Goal: Book appointment/travel/reservation: Book appointment/travel/reservation

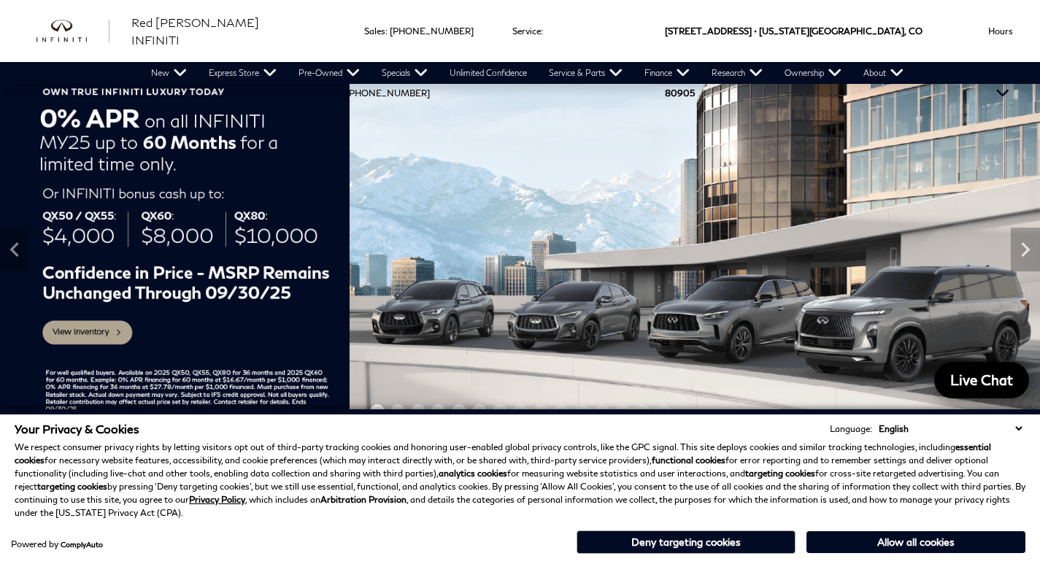
scroll to position [35, 0]
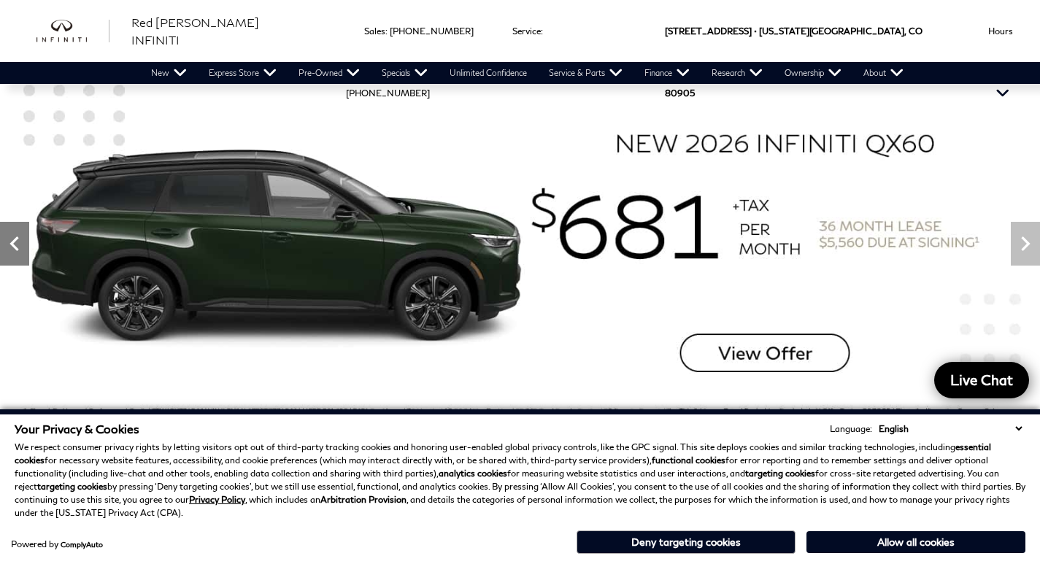
click at [15, 246] on icon "Previous" at bounding box center [14, 243] width 29 height 29
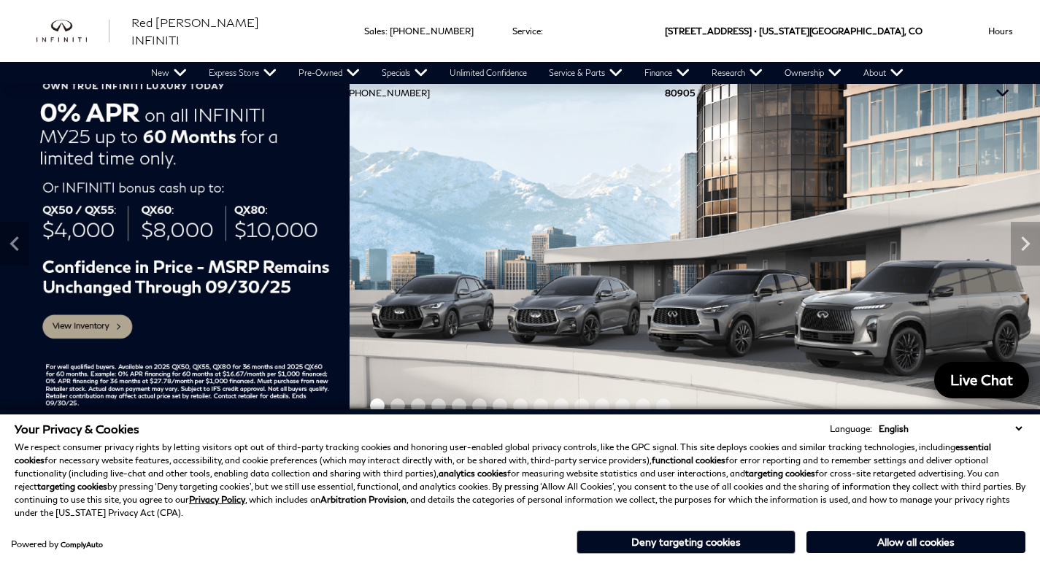
click at [88, 328] on img at bounding box center [520, 243] width 1040 height 364
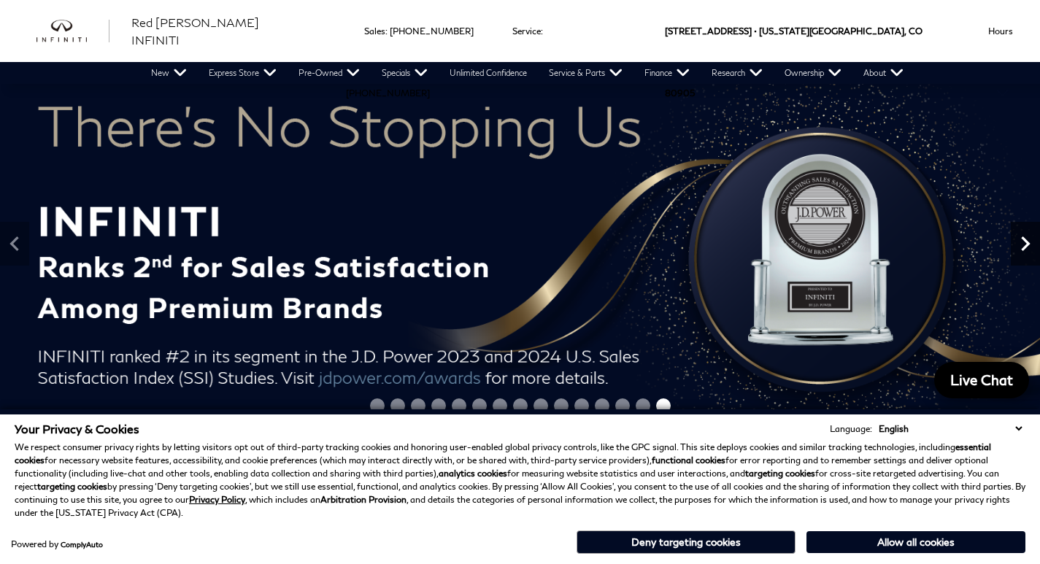
click at [1027, 242] on icon "Next" at bounding box center [1025, 243] width 9 height 15
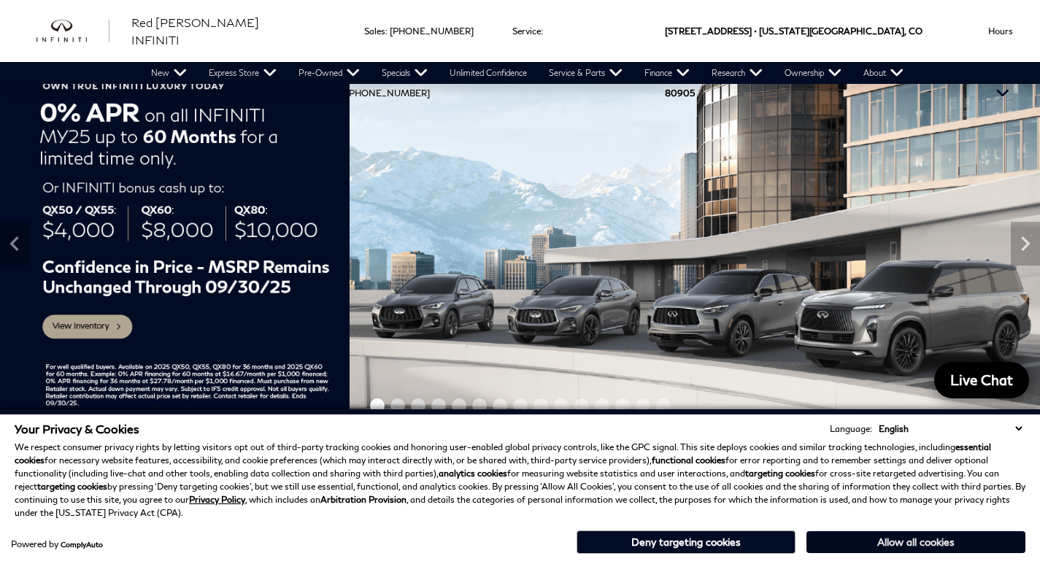
click at [883, 542] on button "Allow all cookies" at bounding box center [915, 542] width 219 height 22
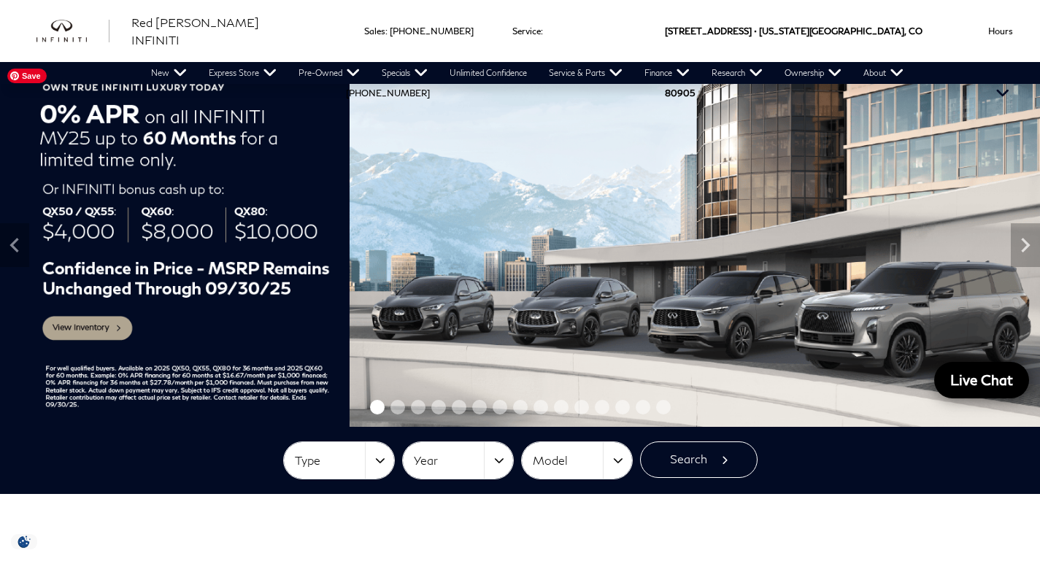
scroll to position [0, 0]
click at [95, 323] on img at bounding box center [520, 245] width 1040 height 364
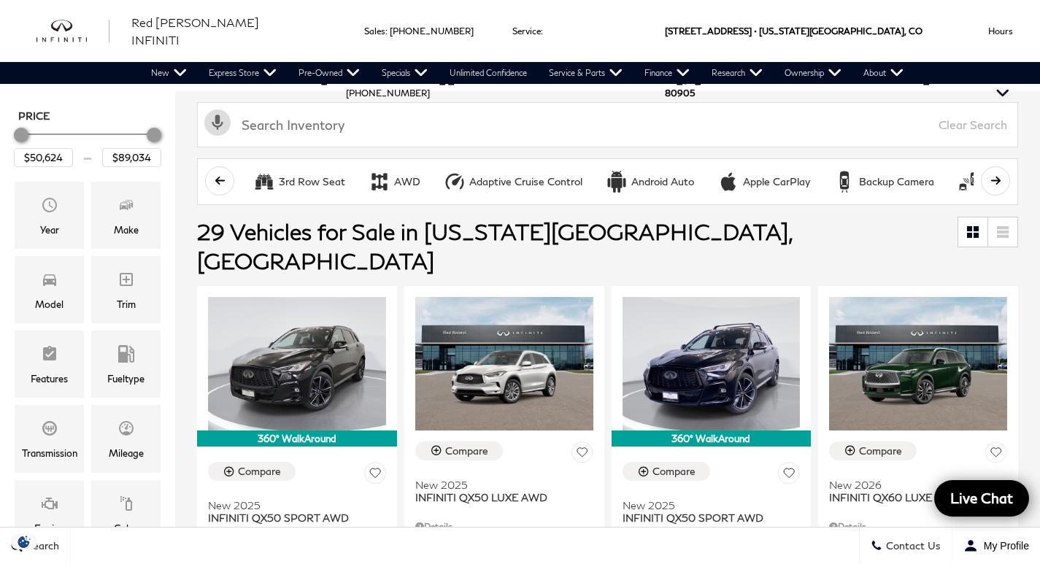
scroll to position [173, 0]
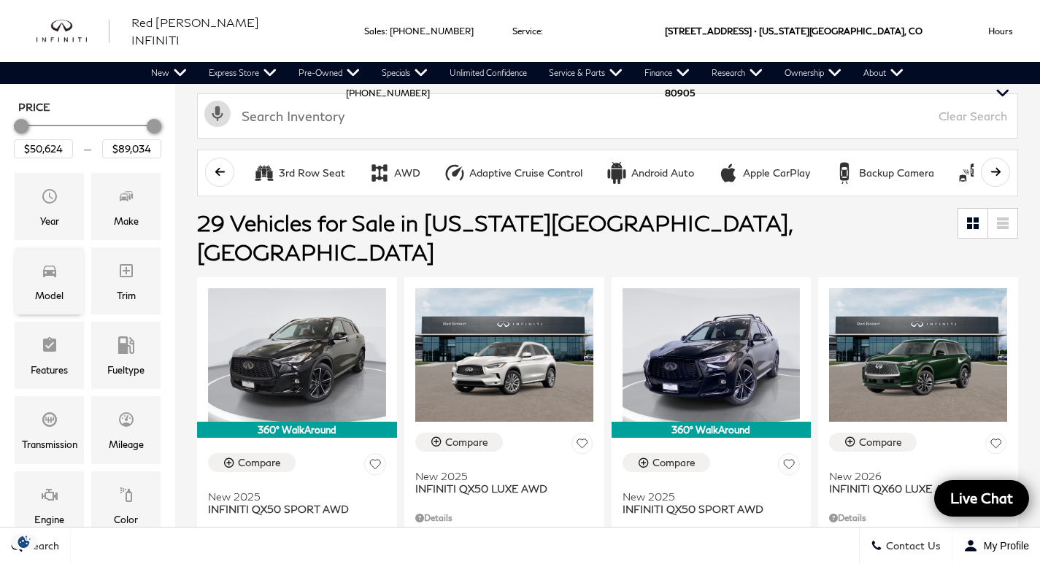
click at [59, 279] on div "Model" at bounding box center [49, 280] width 69 height 67
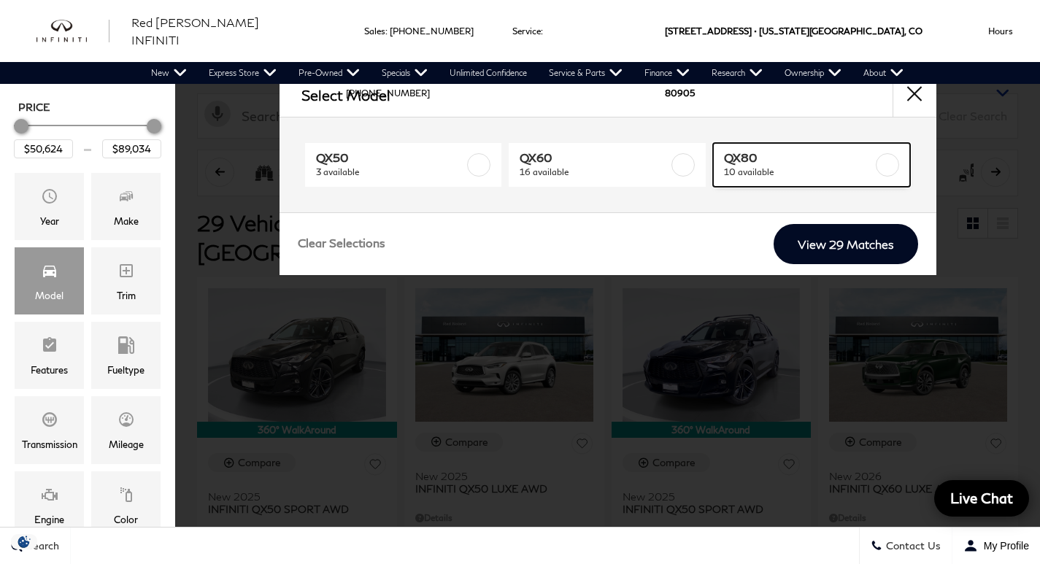
click at [891, 169] on label at bounding box center [887, 164] width 23 height 23
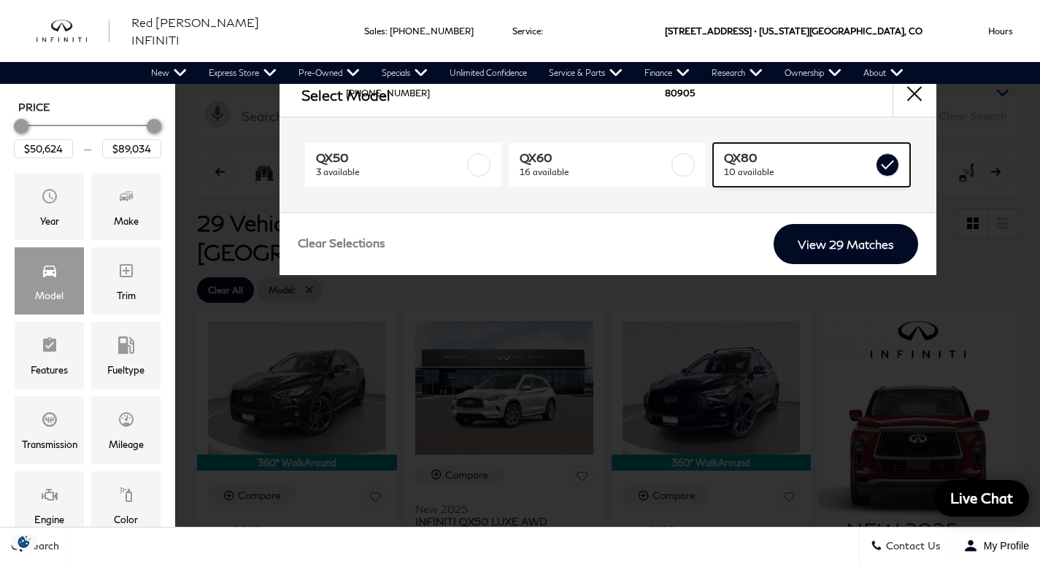
type input "$81,389"
checkbox input "true"
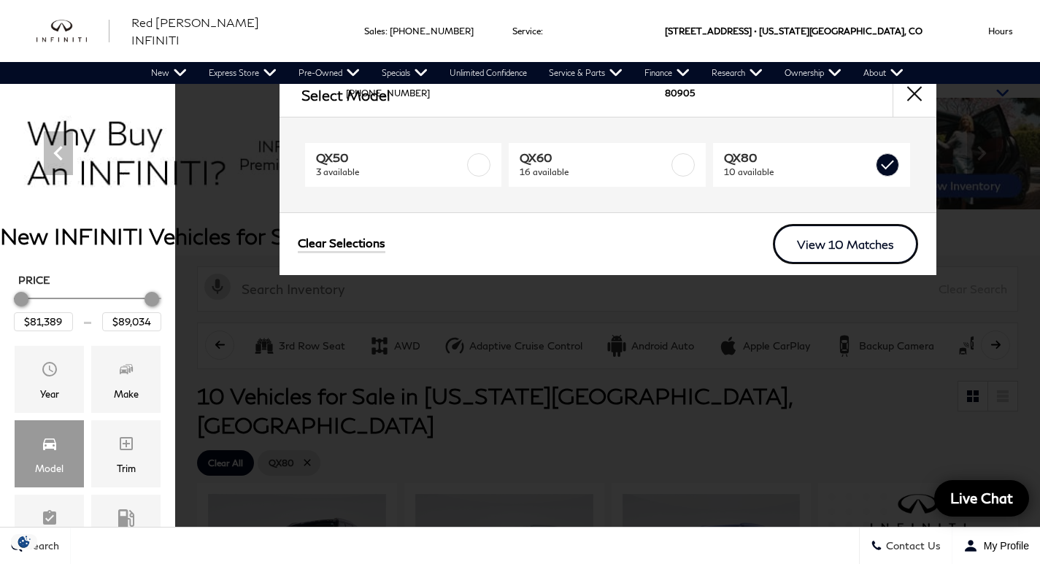
click at [857, 250] on link "View 10 Matches" at bounding box center [845, 244] width 145 height 40
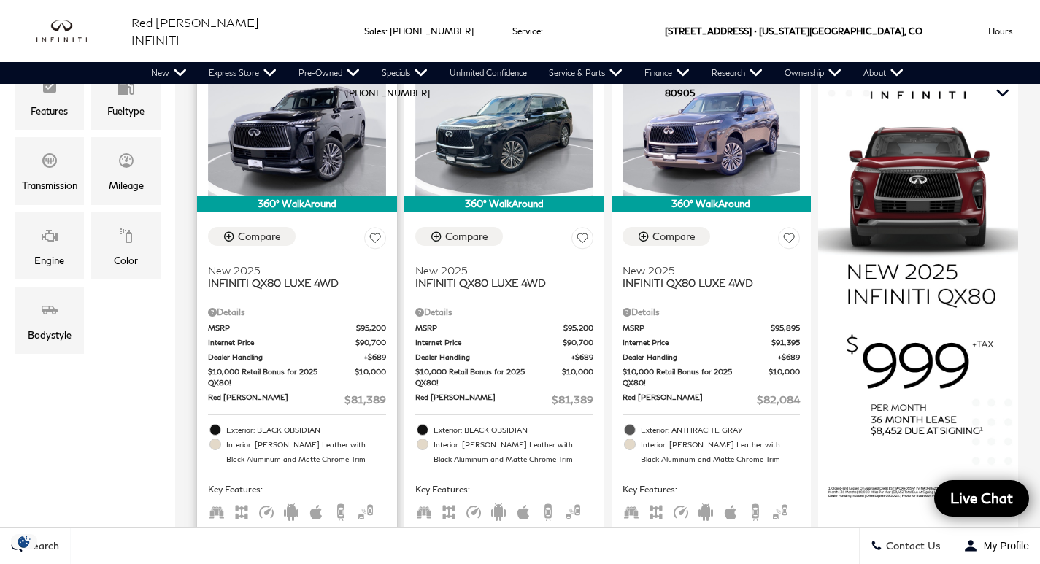
scroll to position [437, 0]
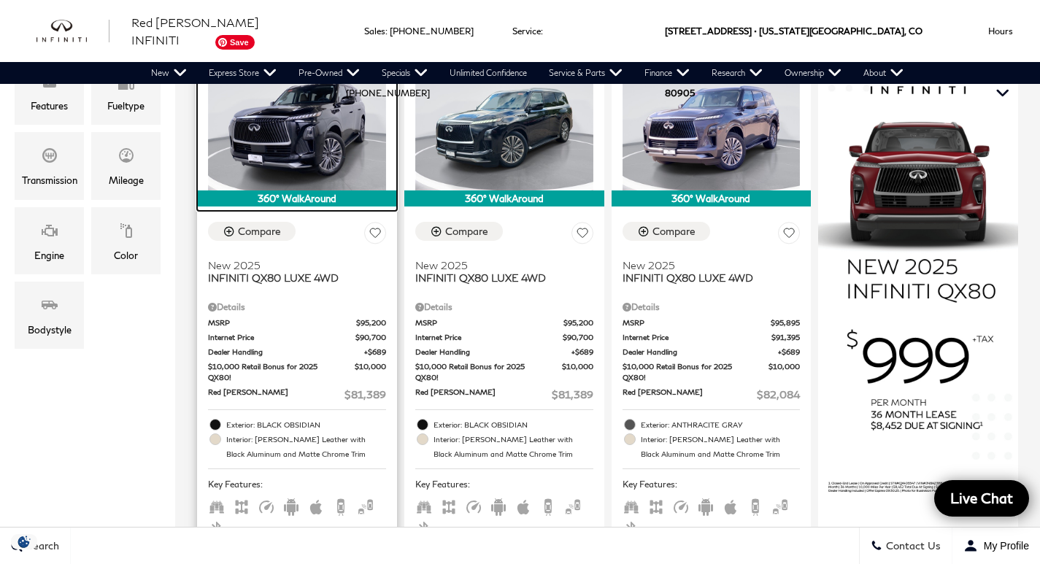
click at [328, 142] on img at bounding box center [297, 124] width 178 height 134
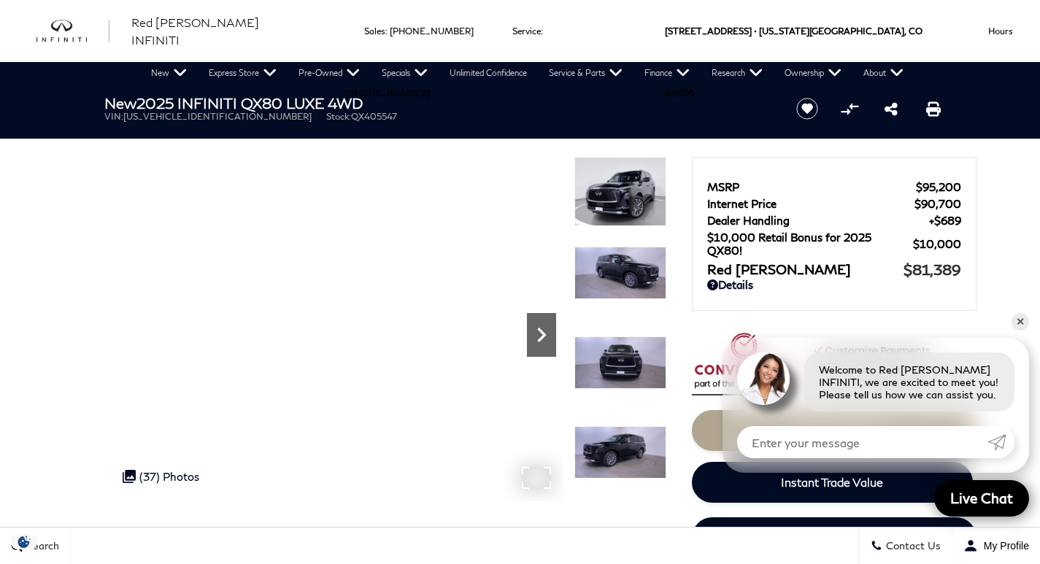
click at [541, 342] on icon "Next" at bounding box center [541, 334] width 29 height 29
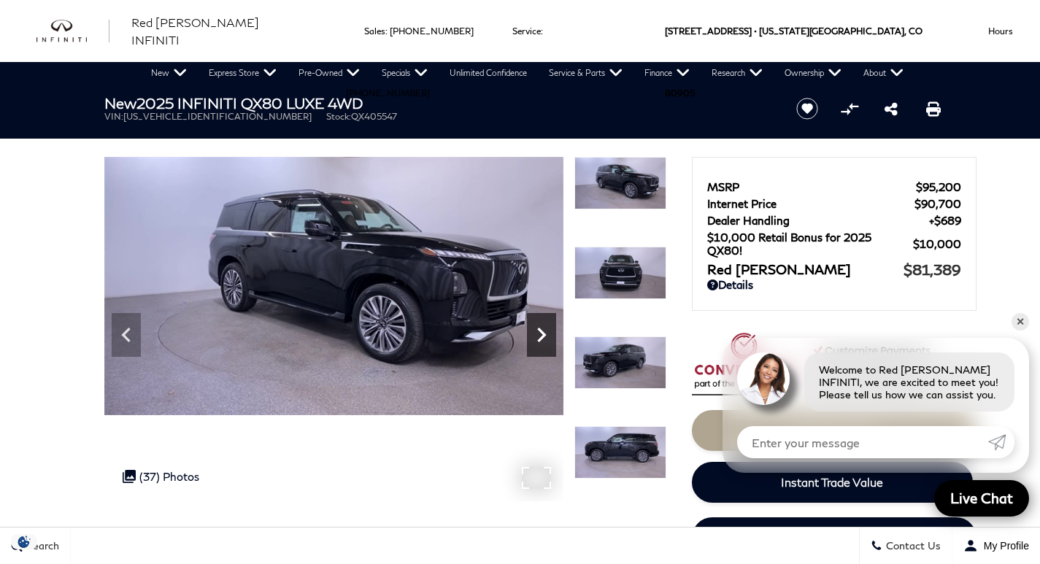
click at [541, 342] on icon "Next" at bounding box center [541, 334] width 29 height 29
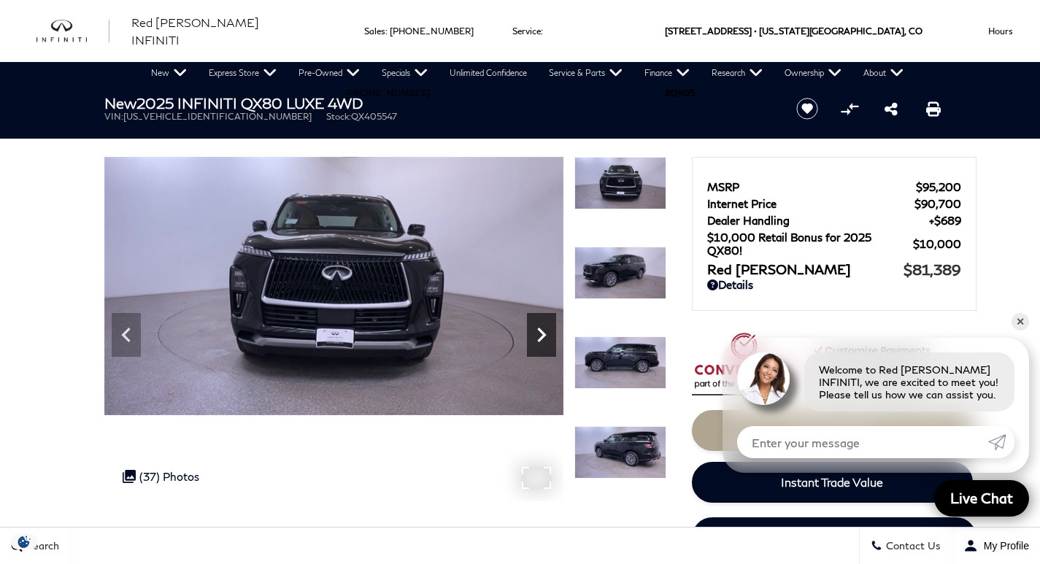
click at [541, 342] on icon "Next" at bounding box center [541, 334] width 29 height 29
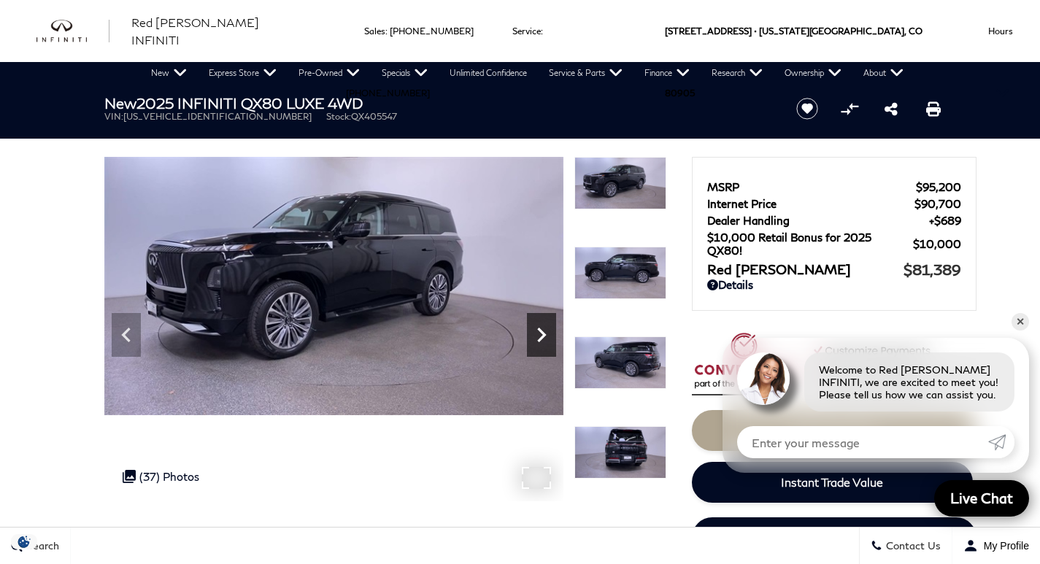
click at [541, 342] on icon "Next" at bounding box center [541, 334] width 29 height 29
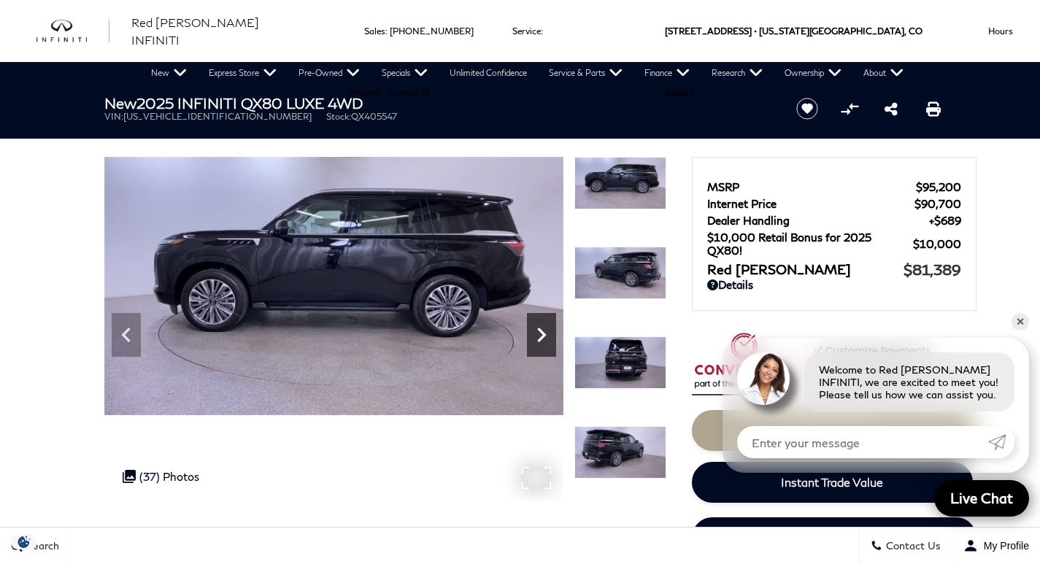
click at [541, 342] on icon "Next" at bounding box center [541, 334] width 29 height 29
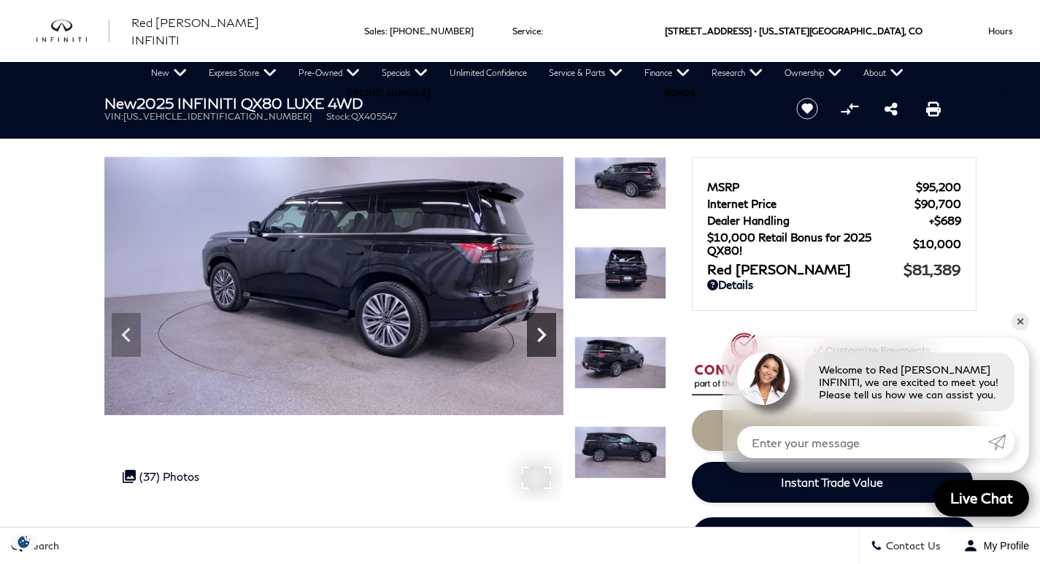
click at [541, 342] on icon "Next" at bounding box center [541, 334] width 29 height 29
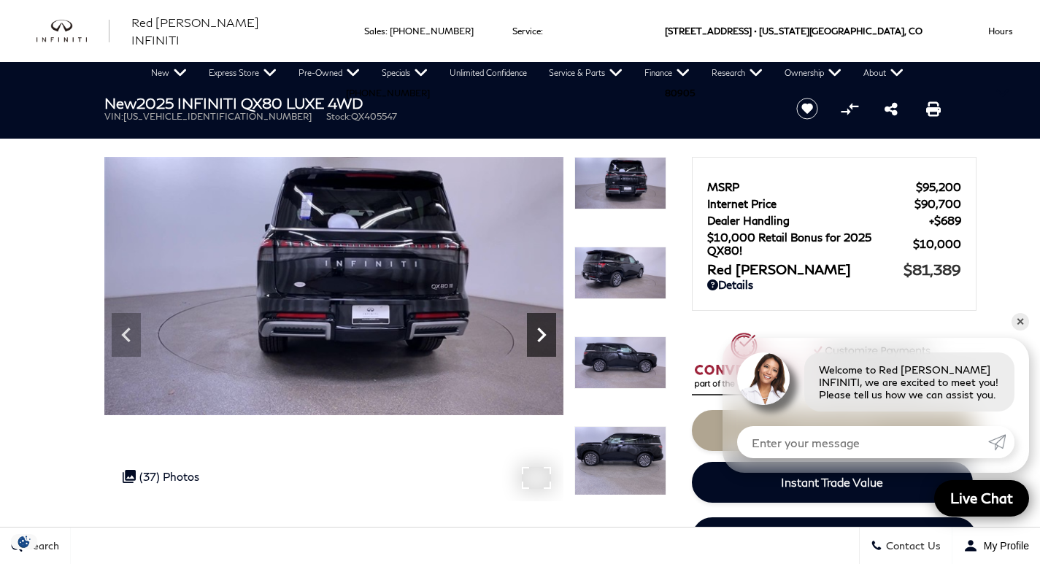
click at [541, 342] on icon "Next" at bounding box center [541, 334] width 29 height 29
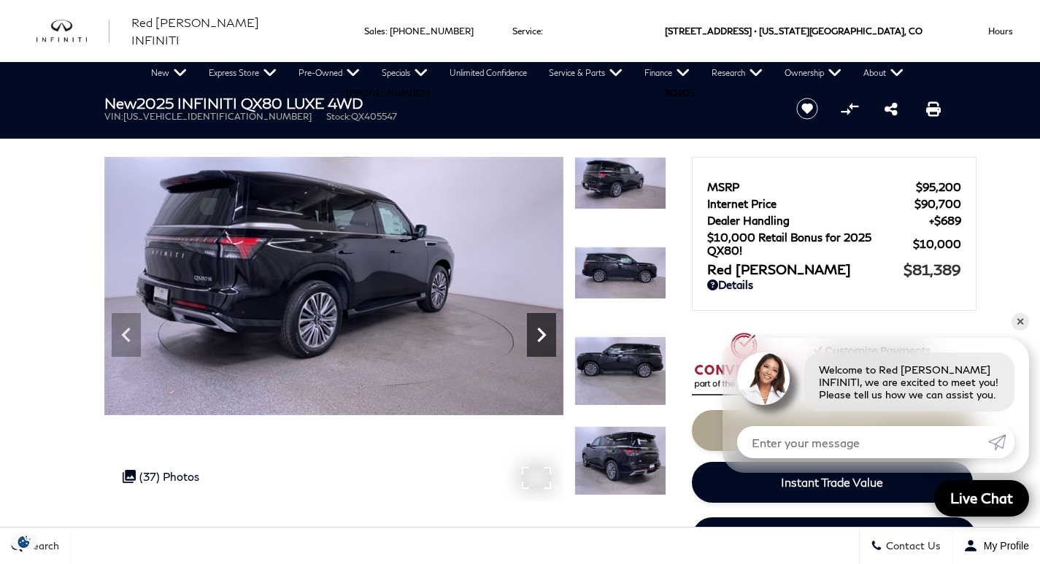
click at [541, 342] on icon "Next" at bounding box center [541, 334] width 29 height 29
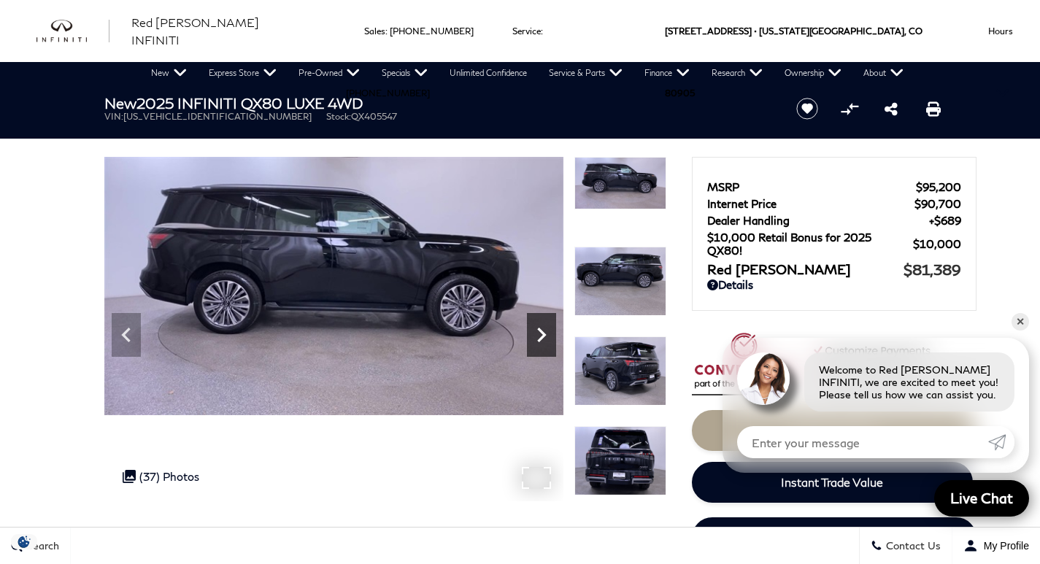
click at [541, 342] on icon "Next" at bounding box center [541, 334] width 29 height 29
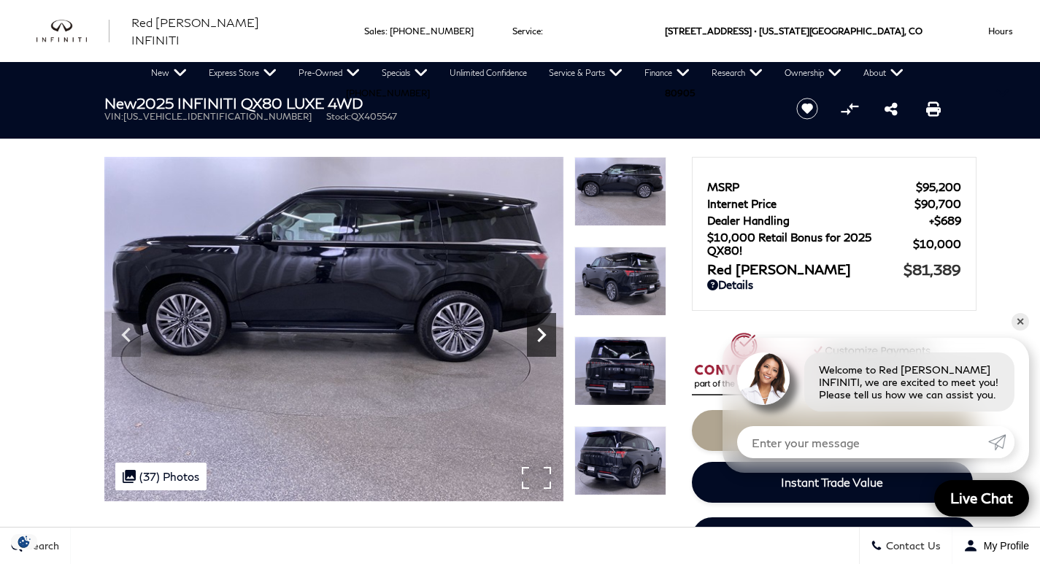
click at [541, 342] on icon "Next" at bounding box center [541, 334] width 29 height 29
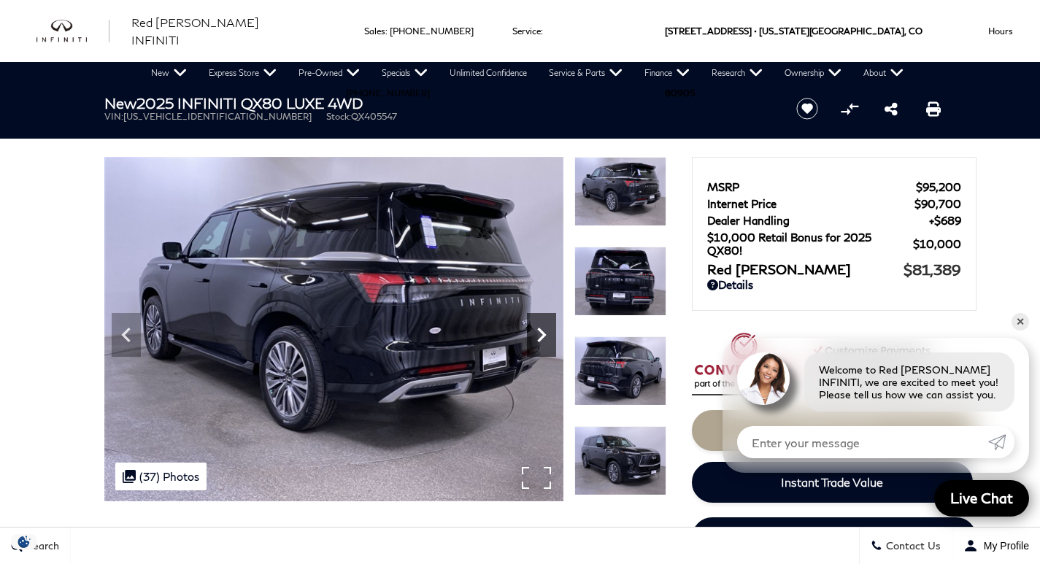
click at [541, 342] on icon "Next" at bounding box center [541, 334] width 29 height 29
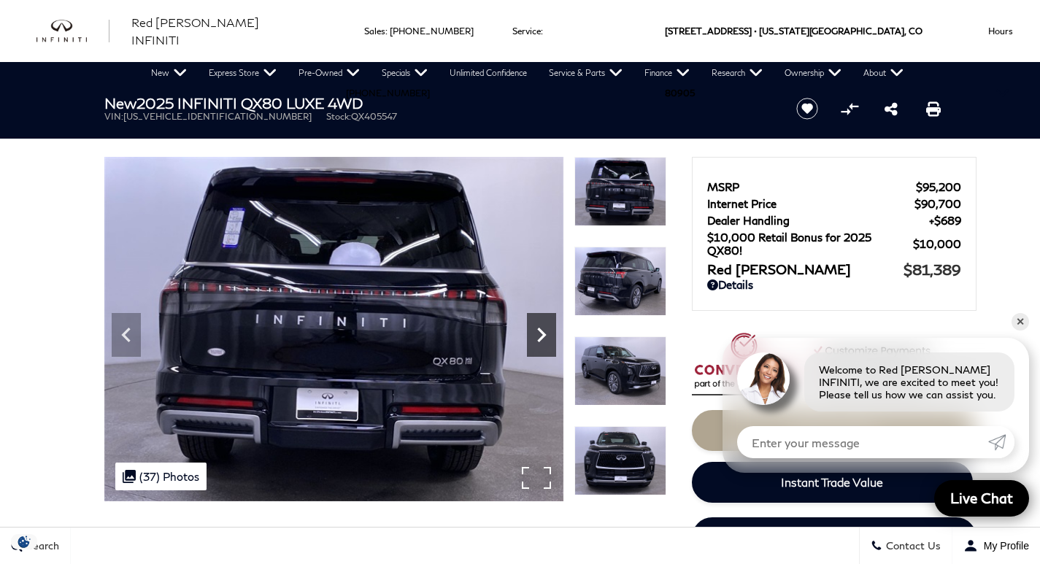
click at [541, 342] on icon "Next" at bounding box center [541, 334] width 29 height 29
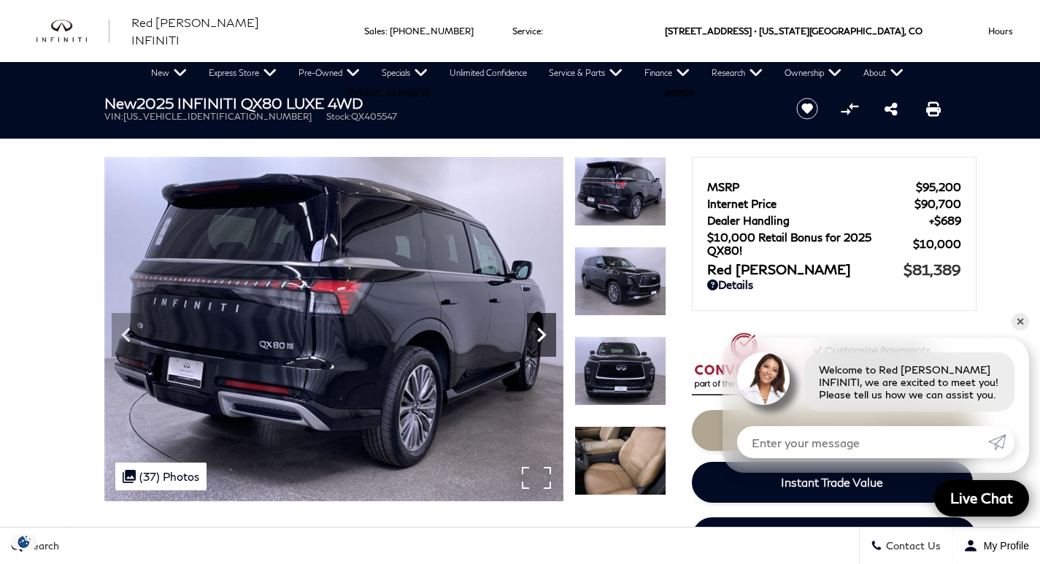
click at [541, 342] on icon "Next" at bounding box center [541, 334] width 29 height 29
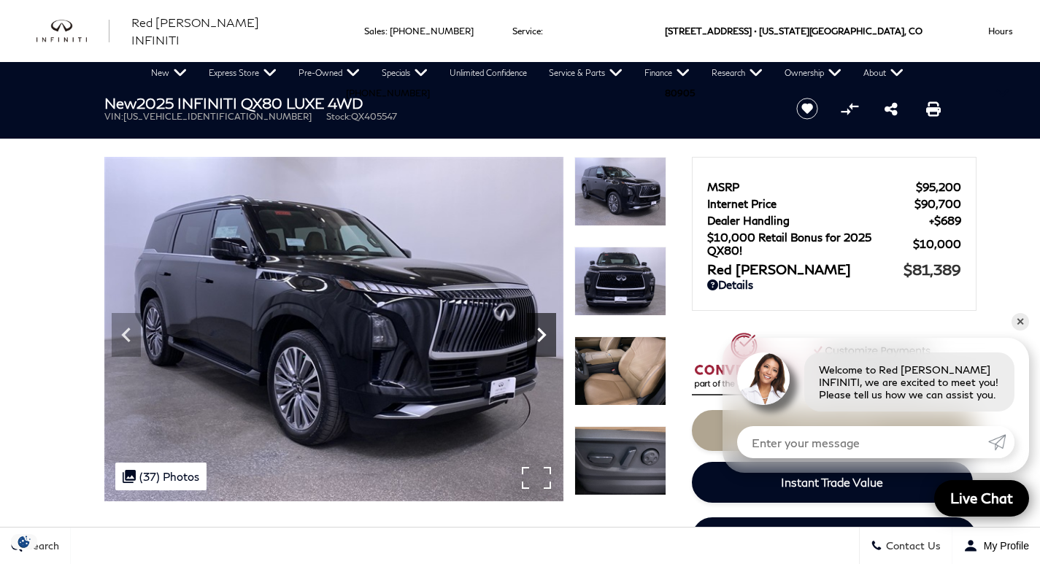
click at [541, 342] on icon "Next" at bounding box center [541, 334] width 29 height 29
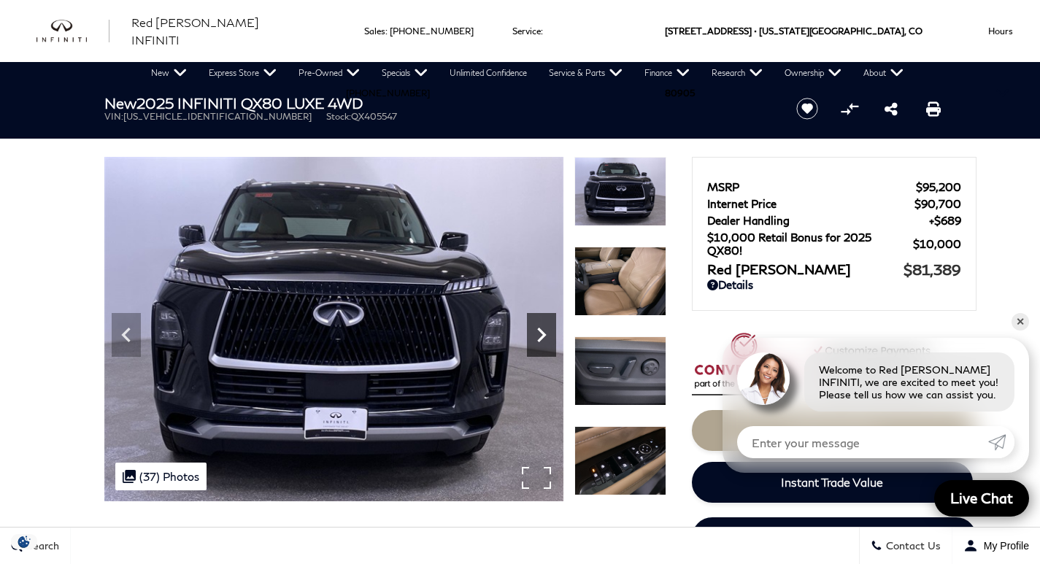
click at [541, 342] on icon "Next" at bounding box center [541, 334] width 29 height 29
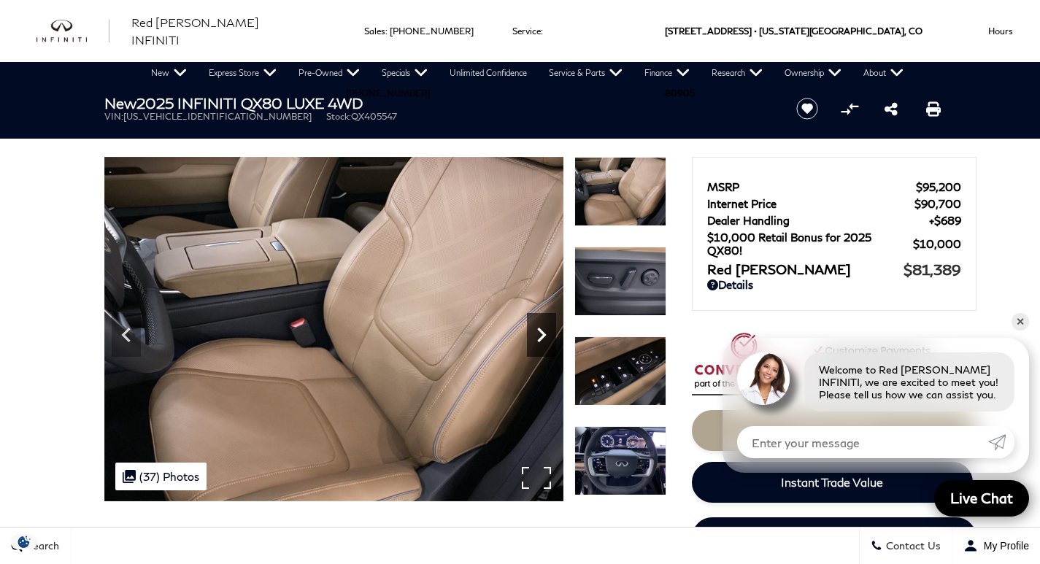
click at [541, 342] on icon "Next" at bounding box center [541, 334] width 29 height 29
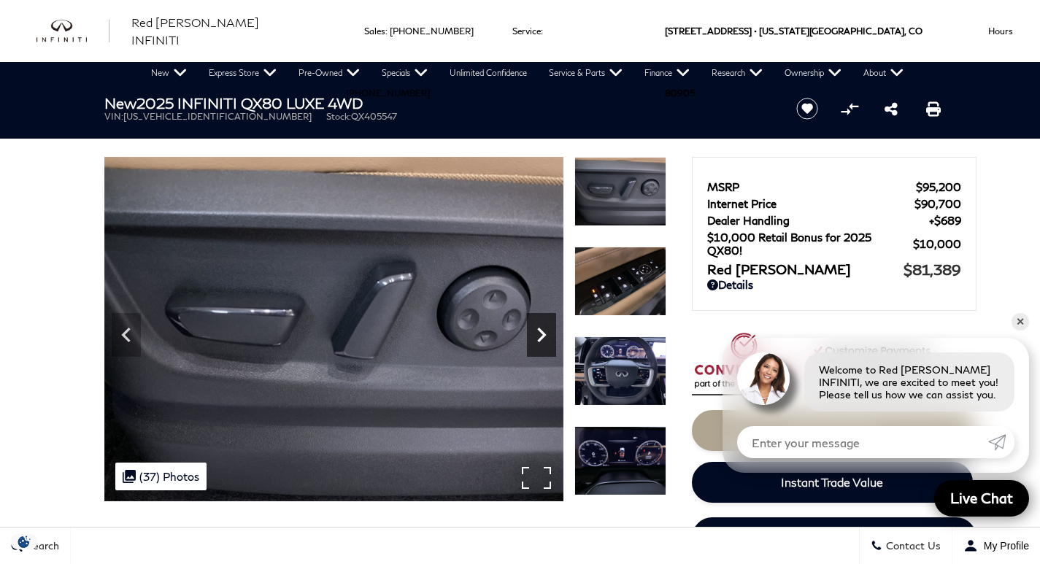
click at [541, 342] on icon "Next" at bounding box center [541, 334] width 29 height 29
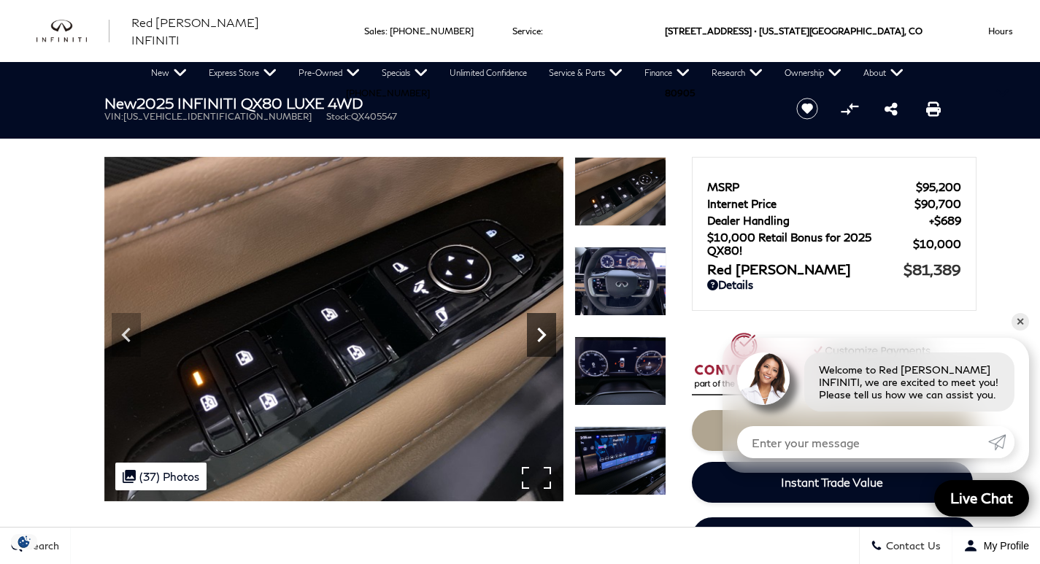
click at [541, 342] on icon "Next" at bounding box center [541, 334] width 29 height 29
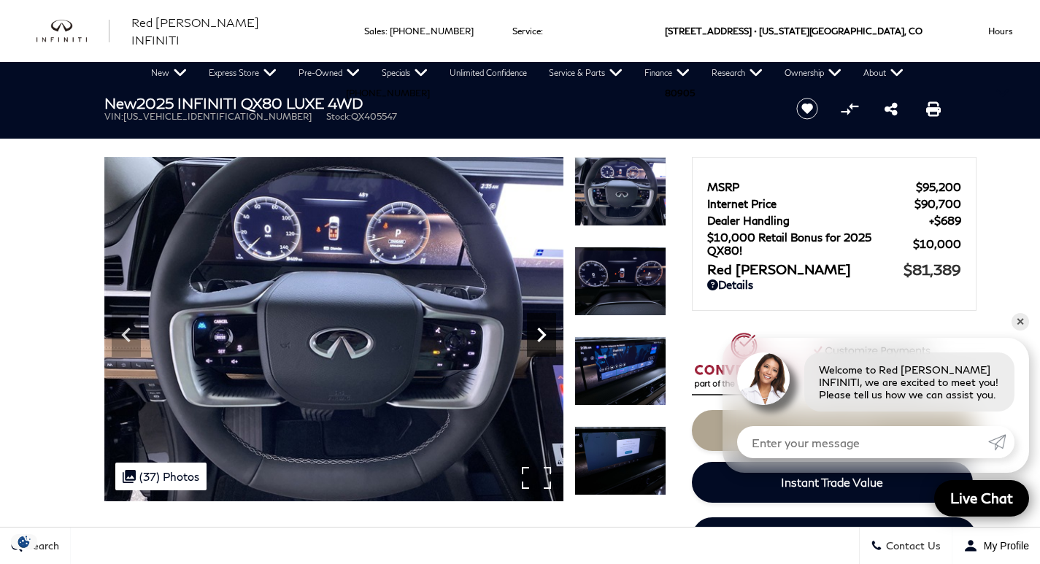
click at [541, 342] on icon "Next" at bounding box center [541, 334] width 29 height 29
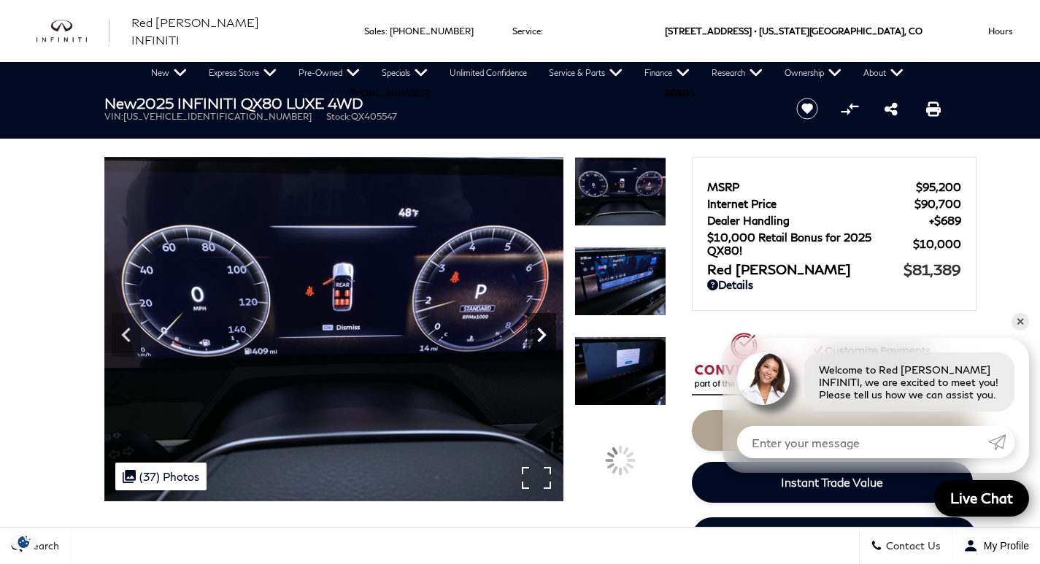
click at [541, 342] on icon "Next" at bounding box center [541, 334] width 29 height 29
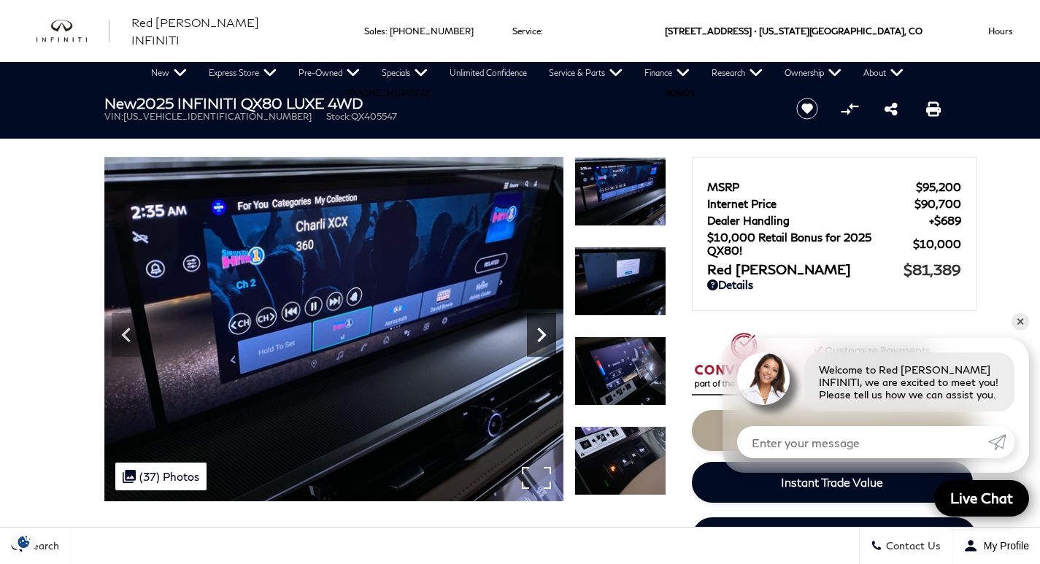
click at [541, 342] on icon "Next" at bounding box center [541, 334] width 29 height 29
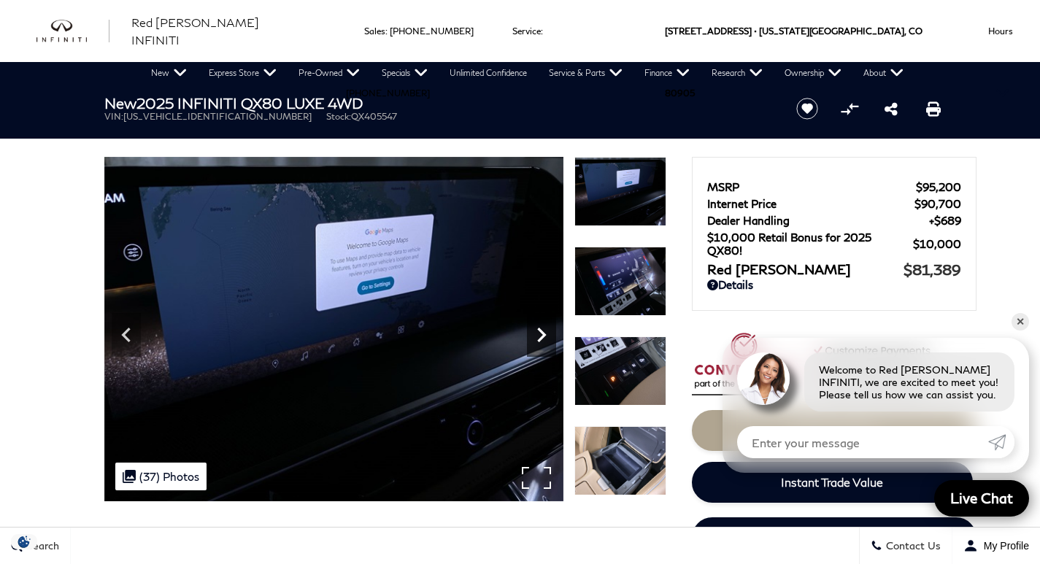
click at [541, 342] on icon "Next" at bounding box center [541, 334] width 29 height 29
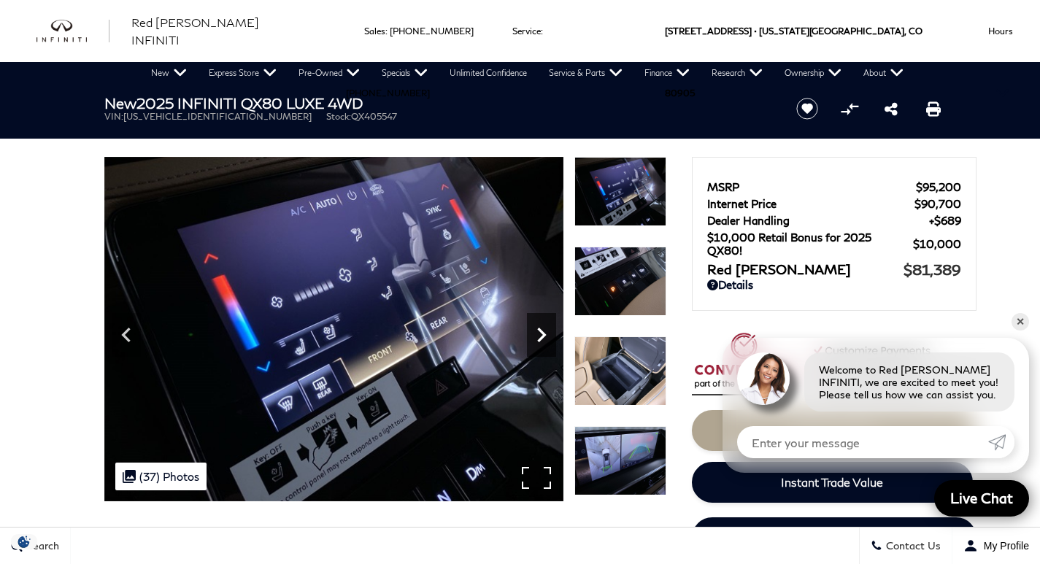
click at [541, 342] on icon "Next" at bounding box center [541, 334] width 29 height 29
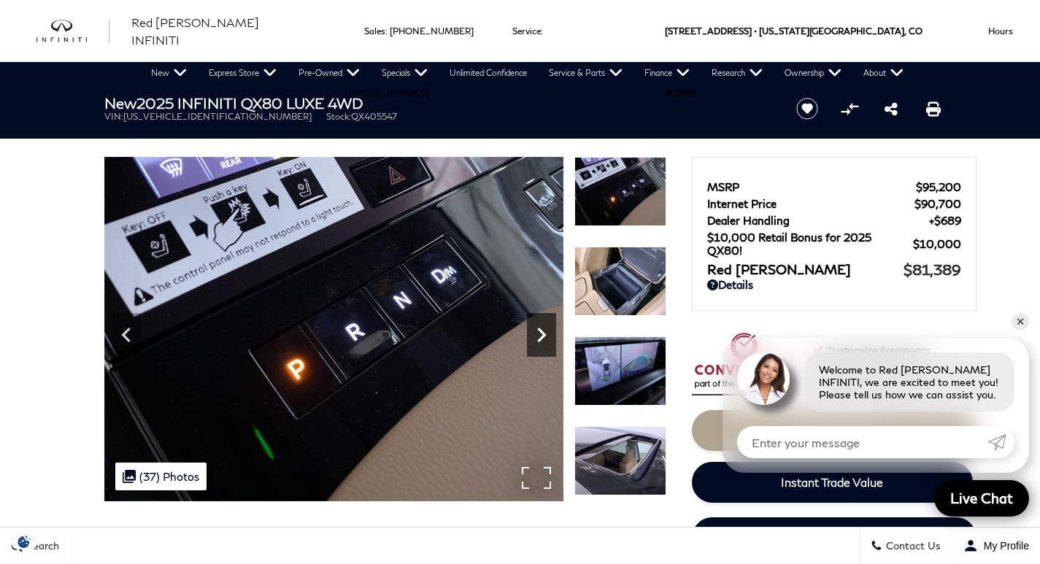
click at [541, 342] on icon "Next" at bounding box center [541, 334] width 29 height 29
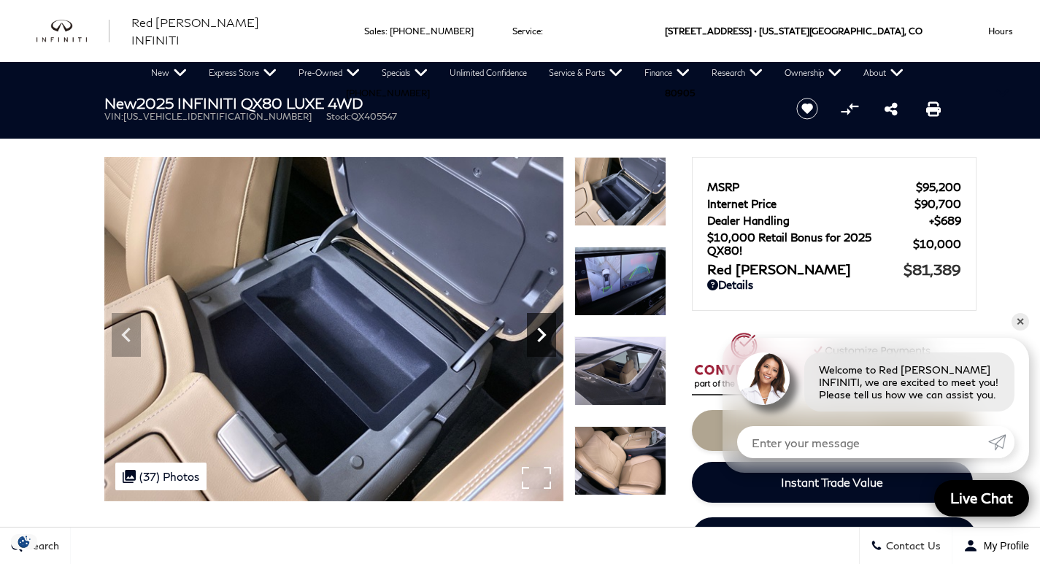
click at [541, 342] on icon "Next" at bounding box center [541, 334] width 29 height 29
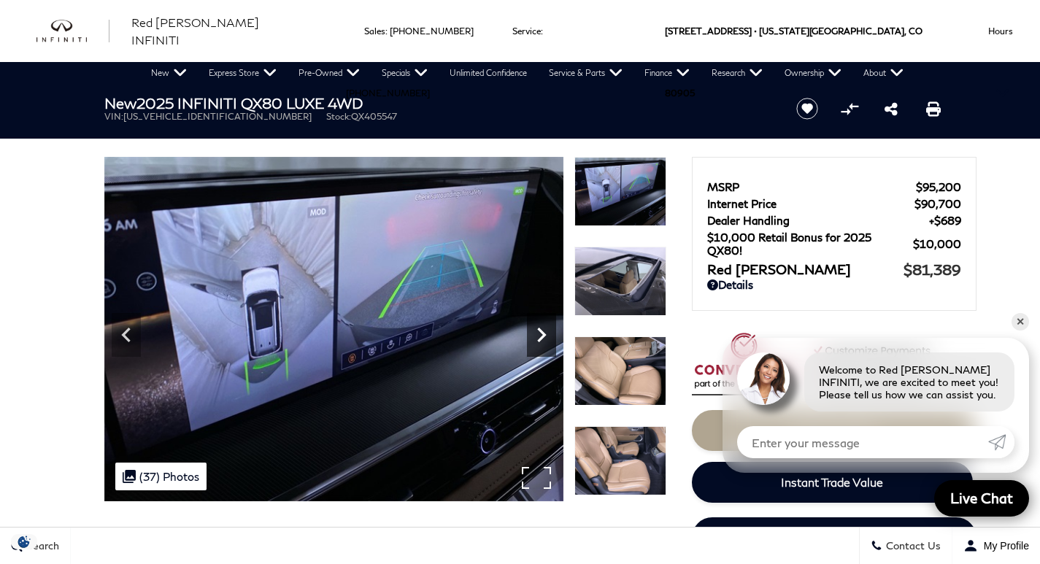
click at [541, 342] on icon "Next" at bounding box center [541, 334] width 29 height 29
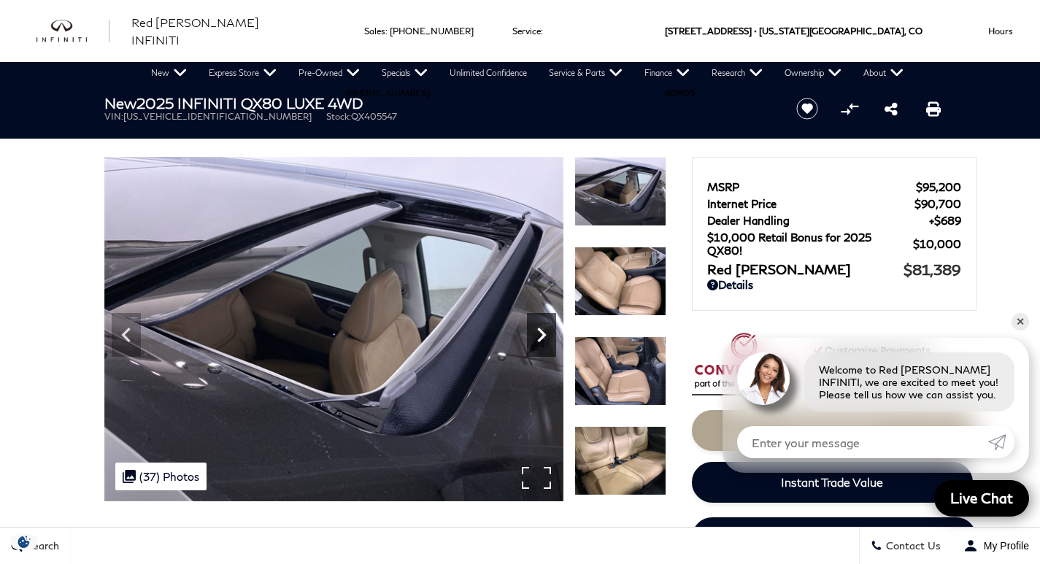
click at [541, 342] on icon "Next" at bounding box center [541, 334] width 29 height 29
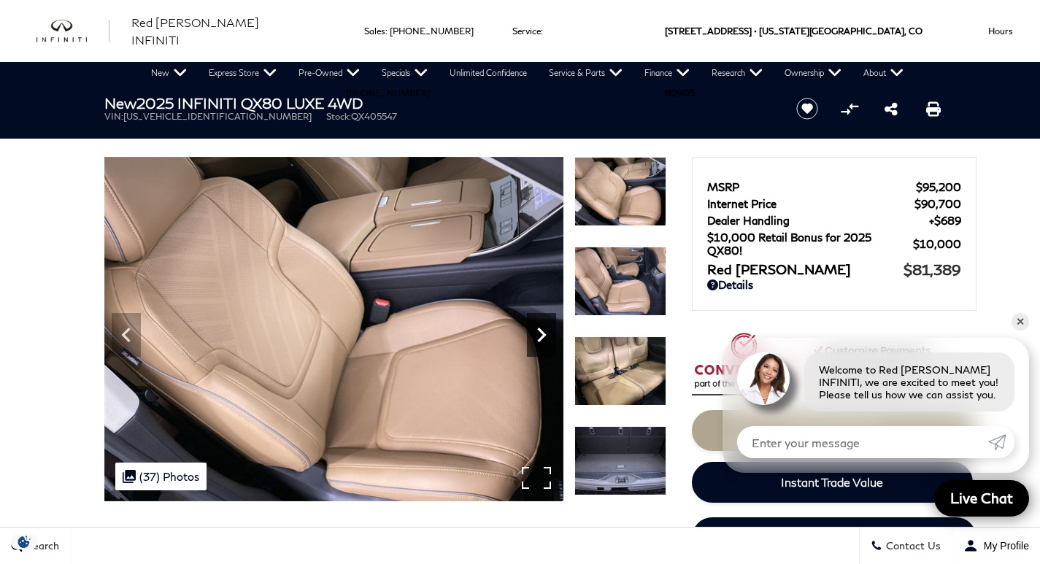
click at [541, 342] on icon "Next" at bounding box center [541, 334] width 29 height 29
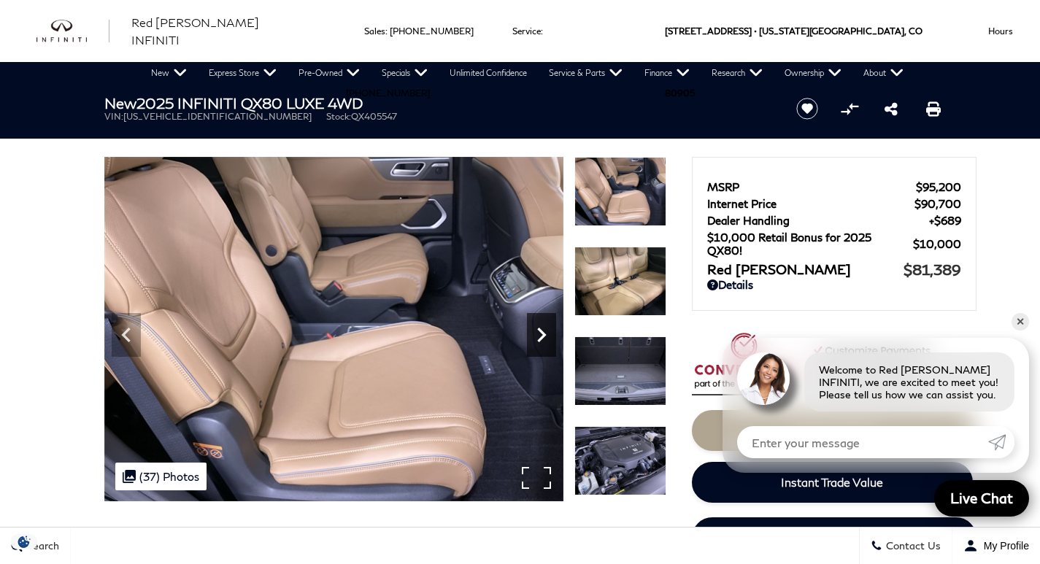
click at [541, 342] on icon "Next" at bounding box center [541, 334] width 29 height 29
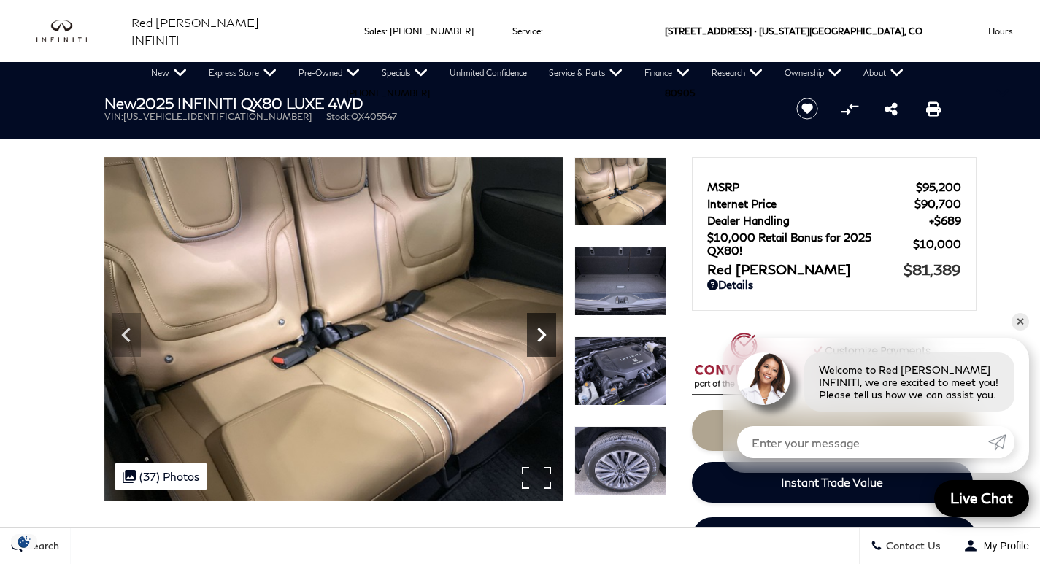
click at [541, 342] on icon "Next" at bounding box center [541, 334] width 29 height 29
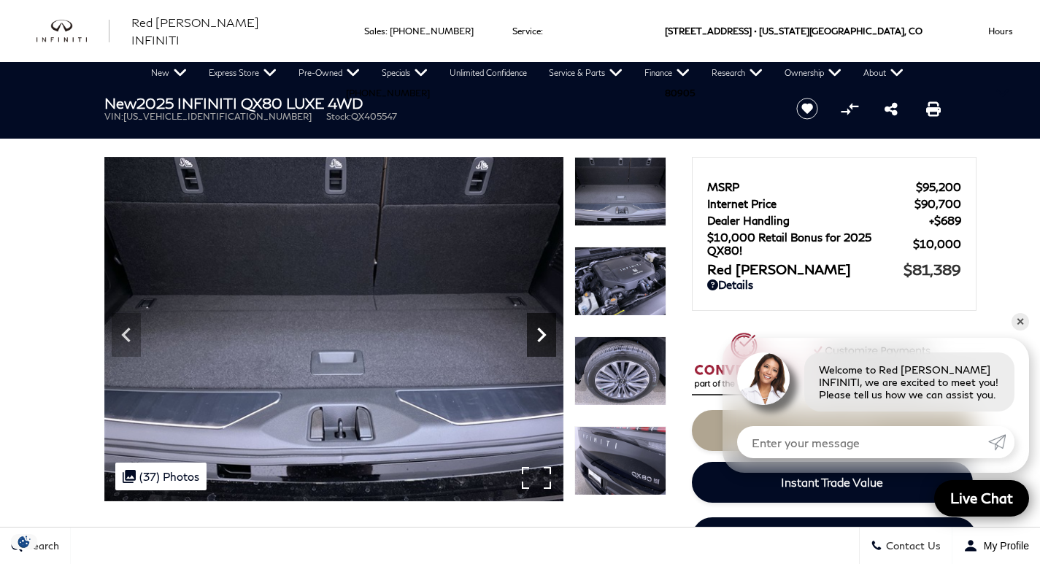
click at [541, 342] on icon "Next" at bounding box center [541, 334] width 29 height 29
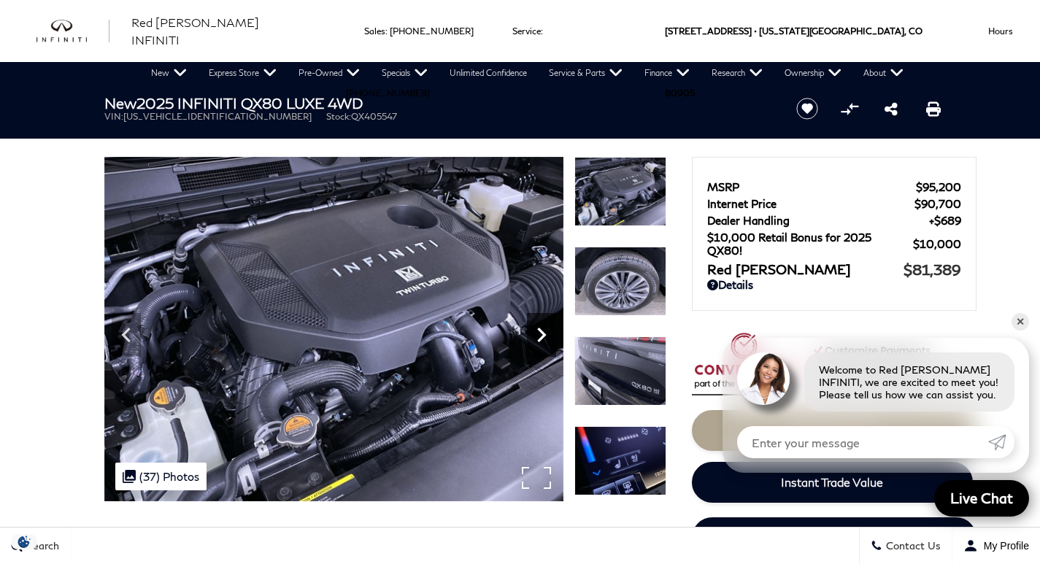
click at [541, 342] on icon "Next" at bounding box center [541, 334] width 29 height 29
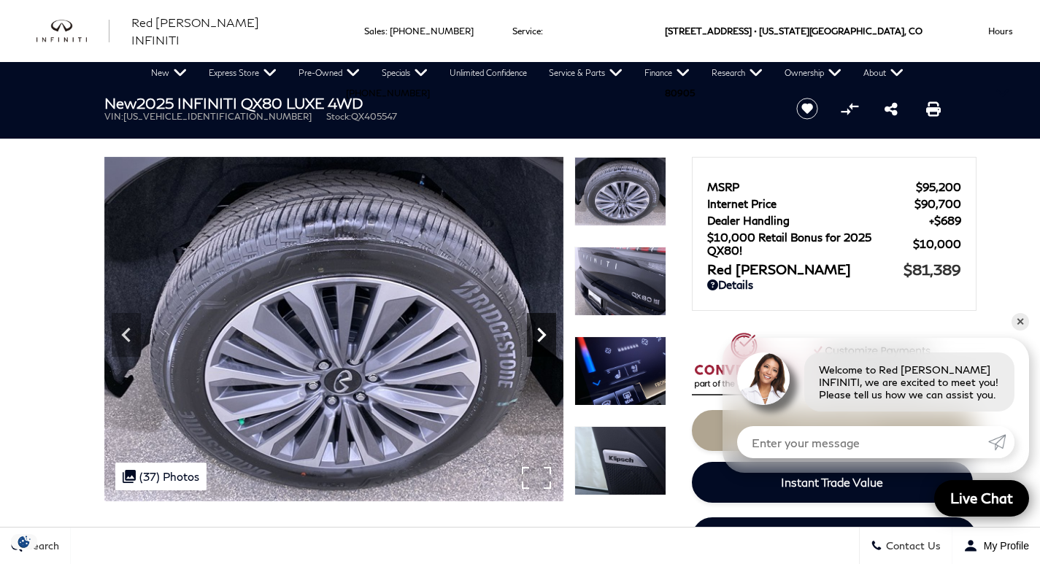
click at [541, 342] on icon "Next" at bounding box center [541, 334] width 29 height 29
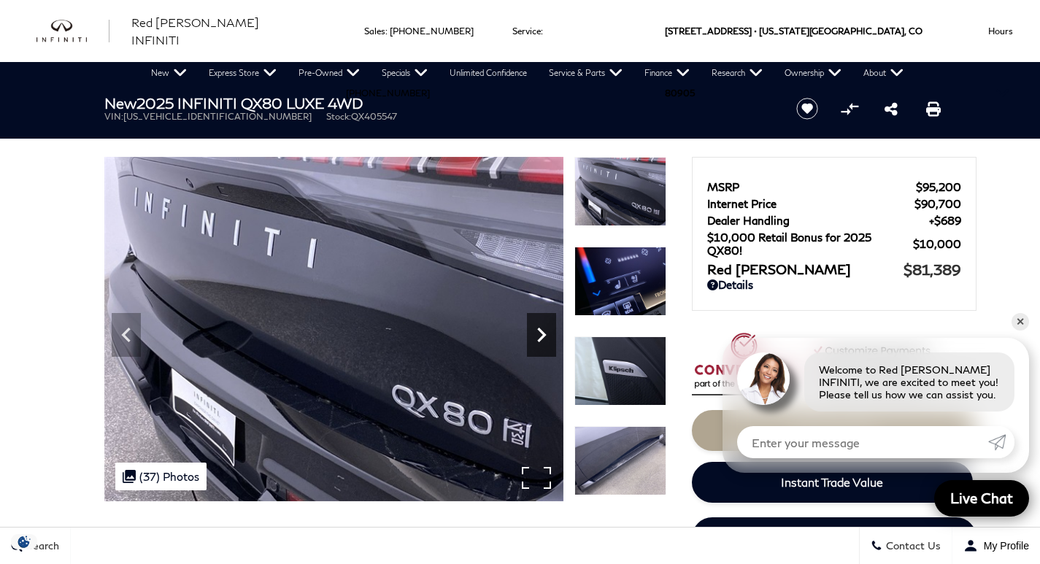
click at [541, 342] on icon "Next" at bounding box center [541, 334] width 29 height 29
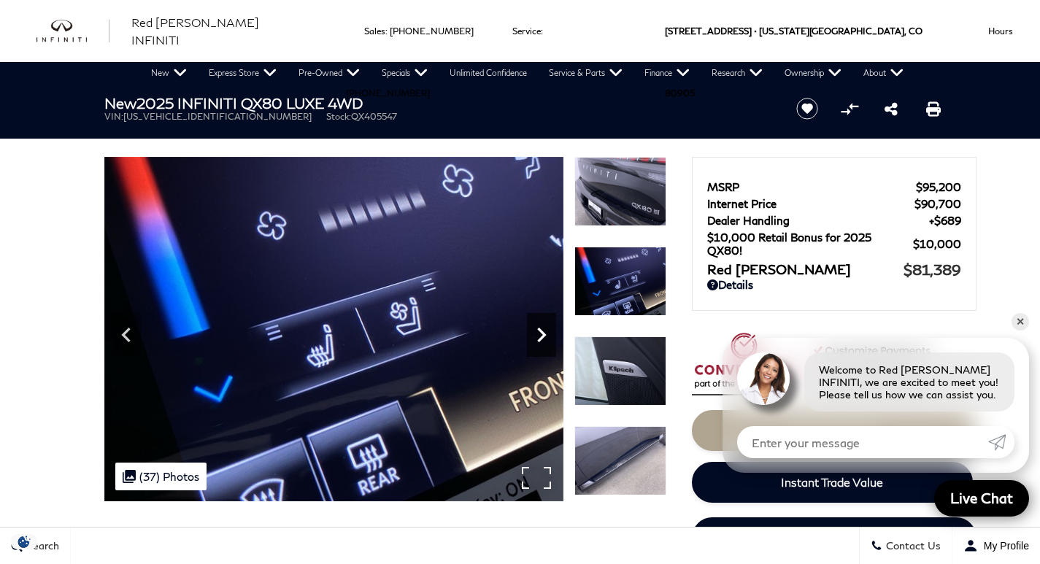
click at [541, 342] on icon "Next" at bounding box center [541, 334] width 29 height 29
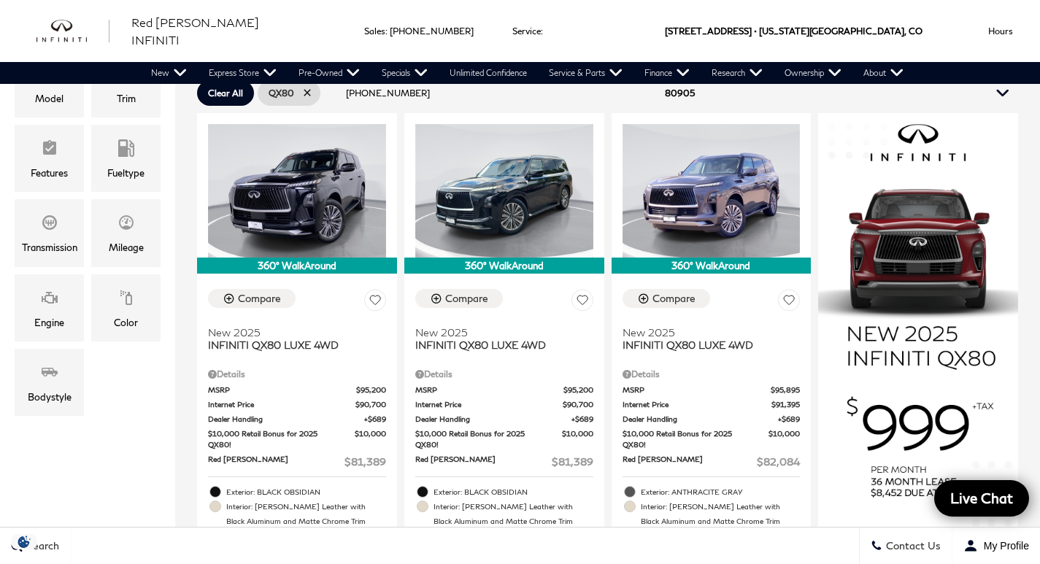
scroll to position [374, 0]
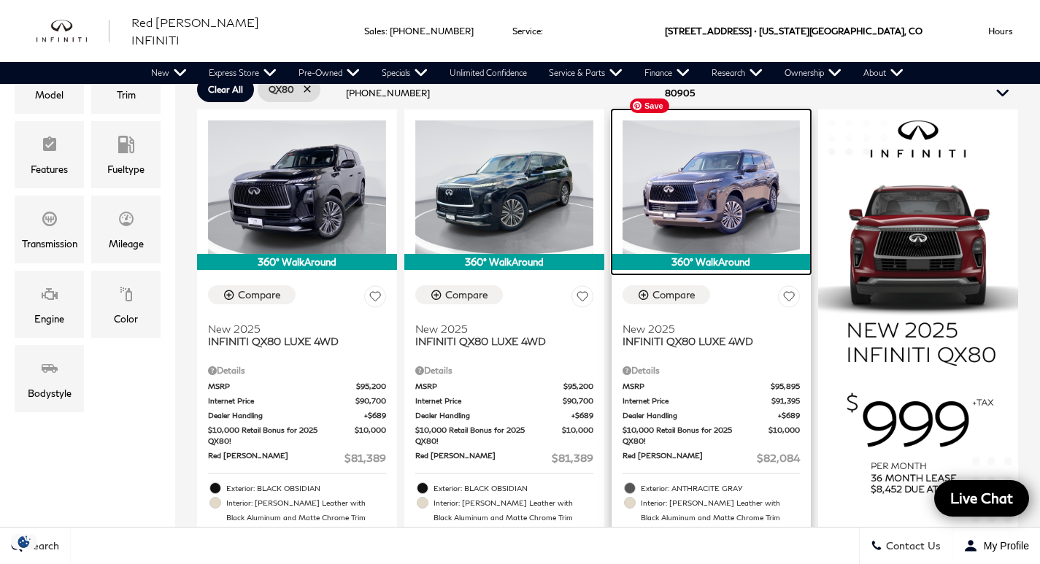
click at [698, 183] on img at bounding box center [712, 187] width 178 height 134
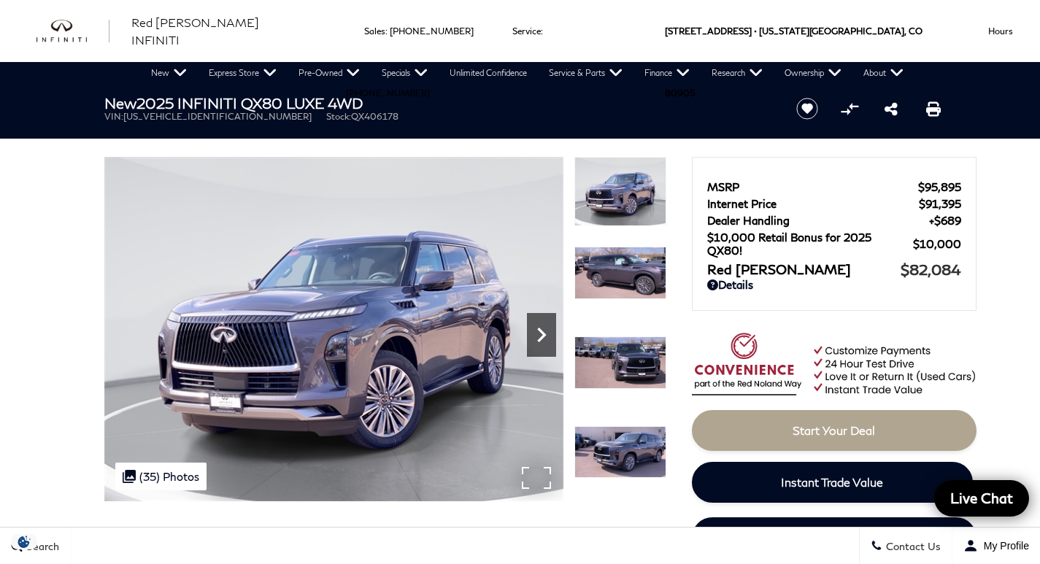
click at [541, 332] on icon "Next" at bounding box center [541, 335] width 9 height 15
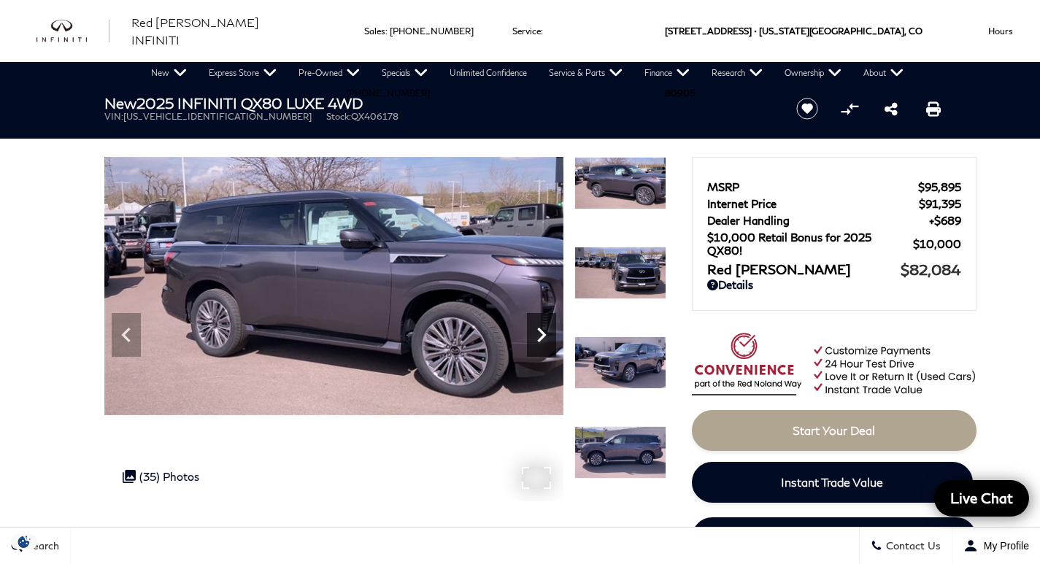
click at [544, 337] on icon "Next" at bounding box center [541, 334] width 29 height 29
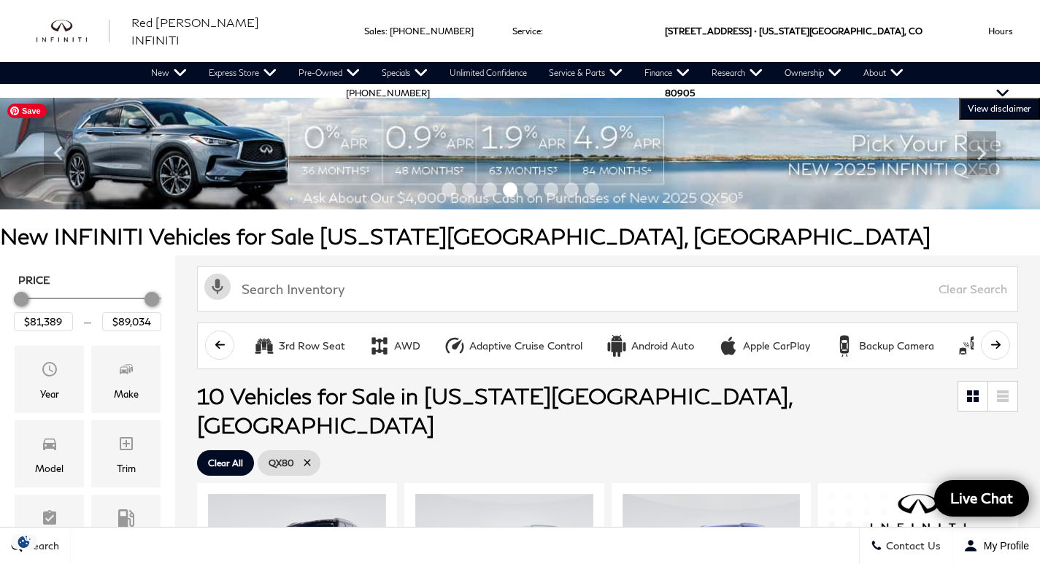
click at [538, 143] on img at bounding box center [520, 154] width 1040 height 112
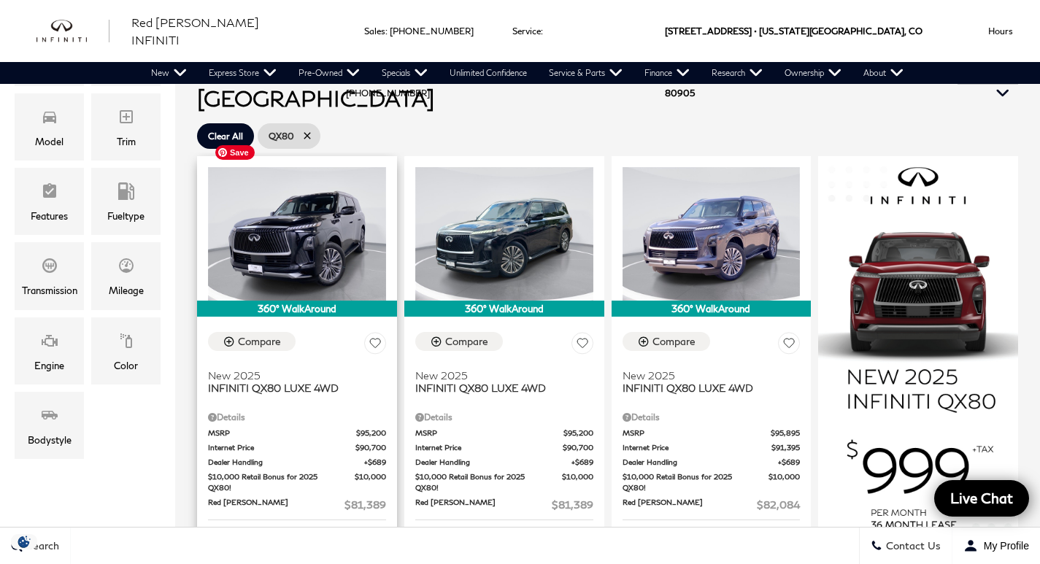
scroll to position [320, 0]
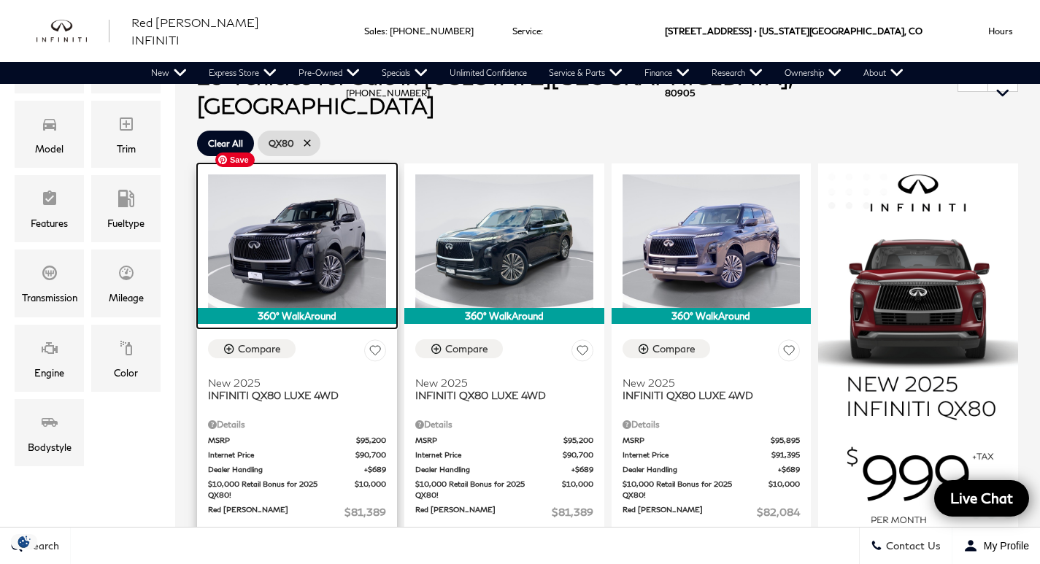
click at [312, 201] on img at bounding box center [297, 241] width 178 height 134
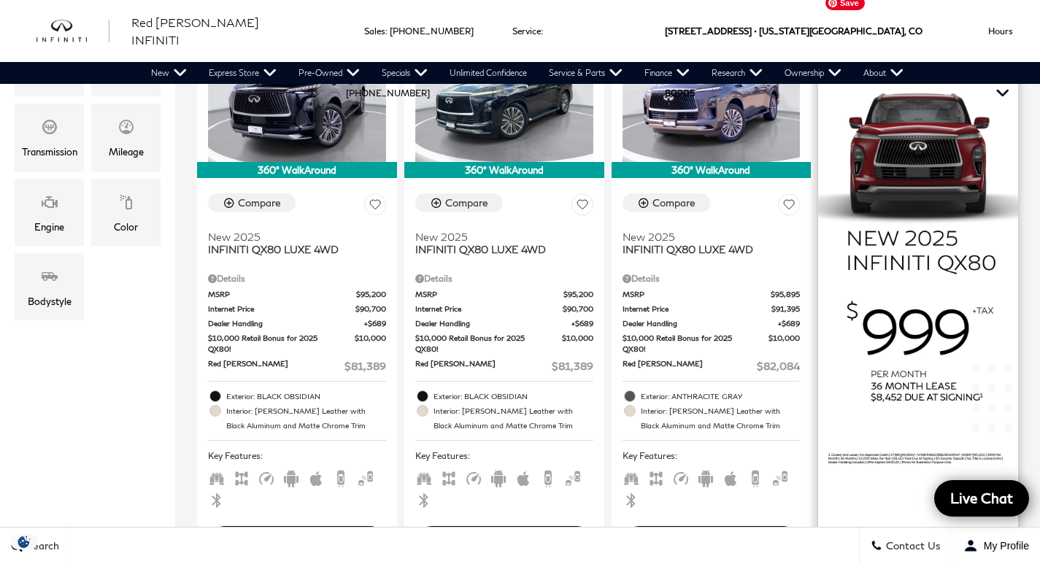
scroll to position [467, 0]
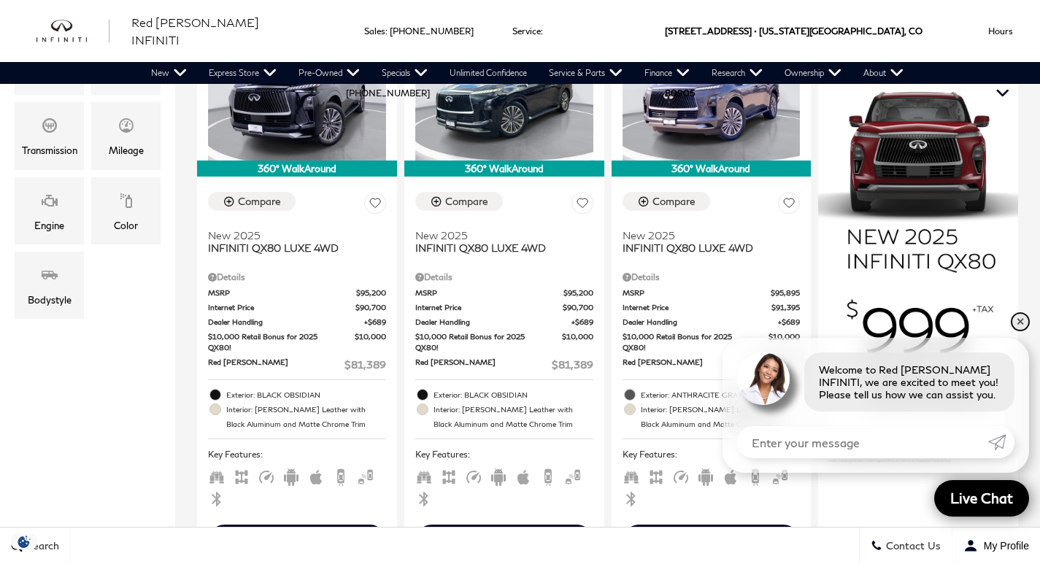
click at [1018, 321] on link "✕" at bounding box center [1020, 322] width 18 height 18
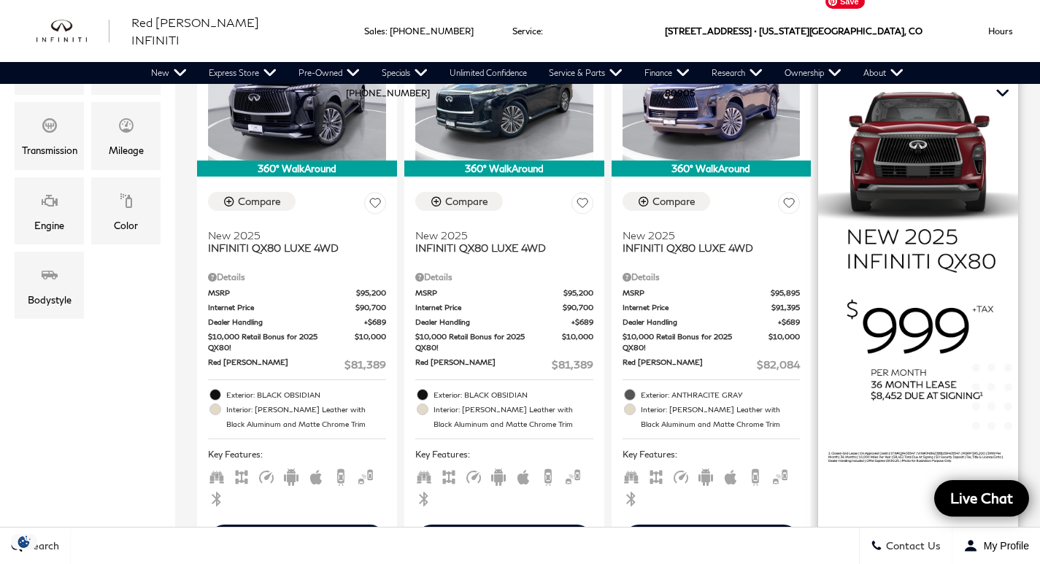
click at [968, 294] on img at bounding box center [918, 244] width 200 height 457
click at [925, 168] on img at bounding box center [918, 244] width 200 height 457
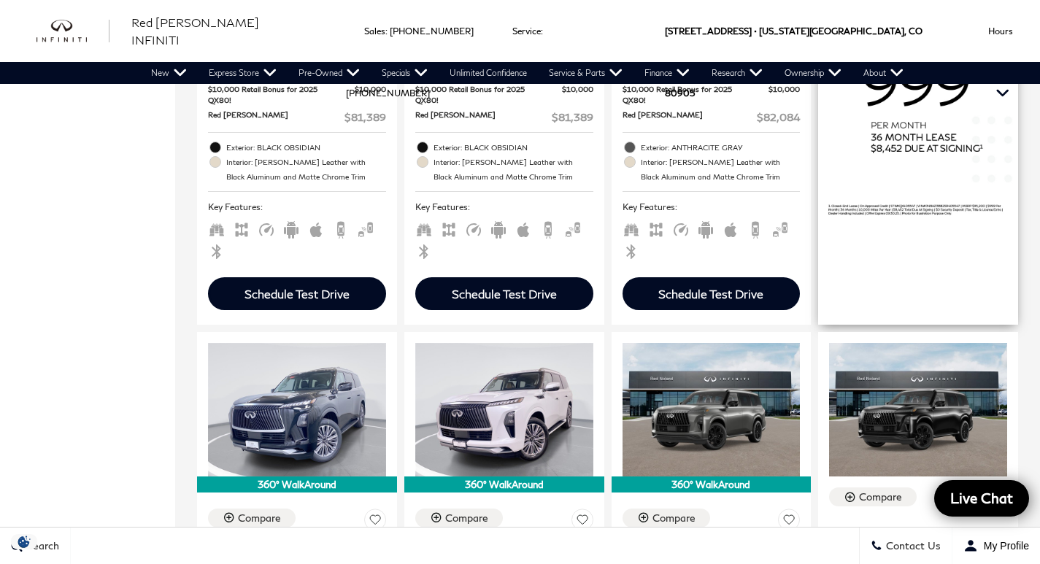
scroll to position [714, 0]
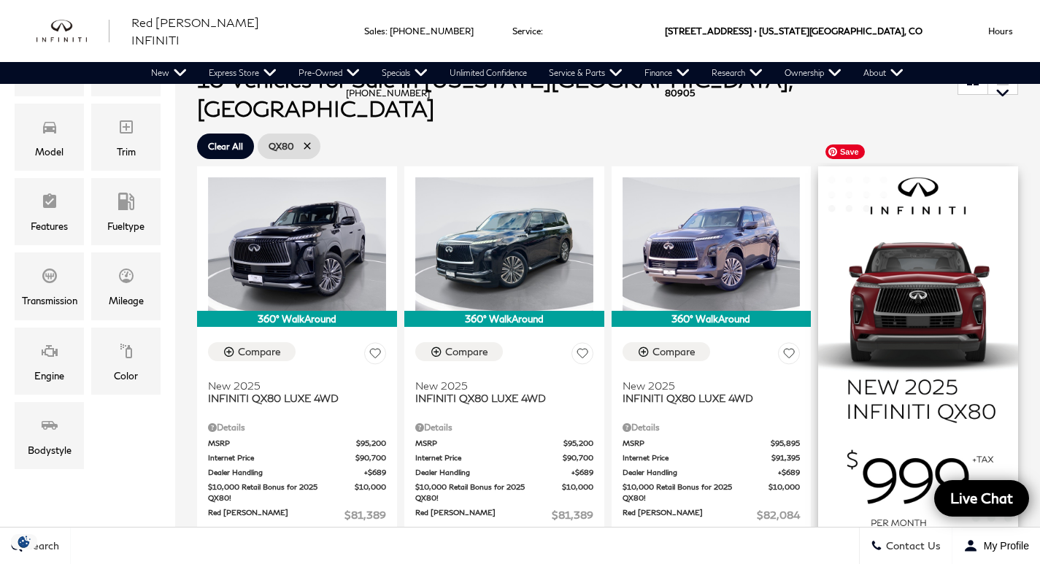
scroll to position [309, 0]
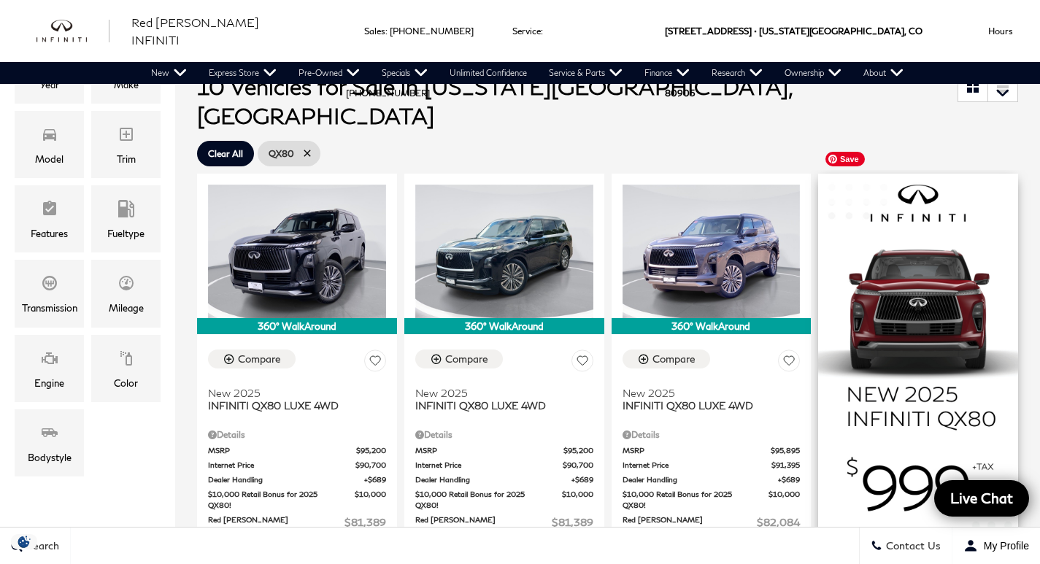
click at [922, 192] on img at bounding box center [918, 402] width 200 height 457
click at [931, 245] on img at bounding box center [918, 402] width 200 height 457
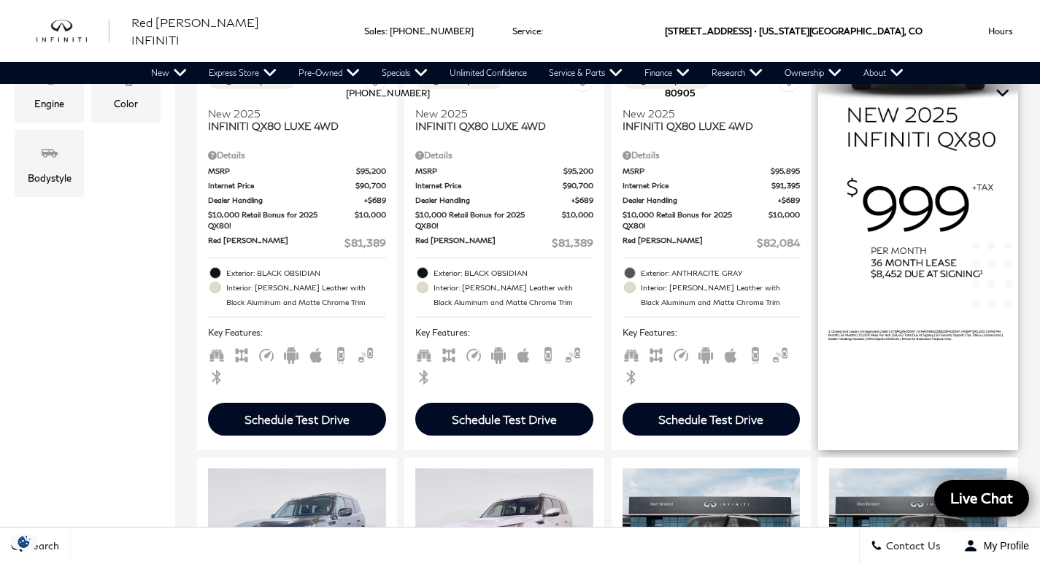
scroll to position [590, 0]
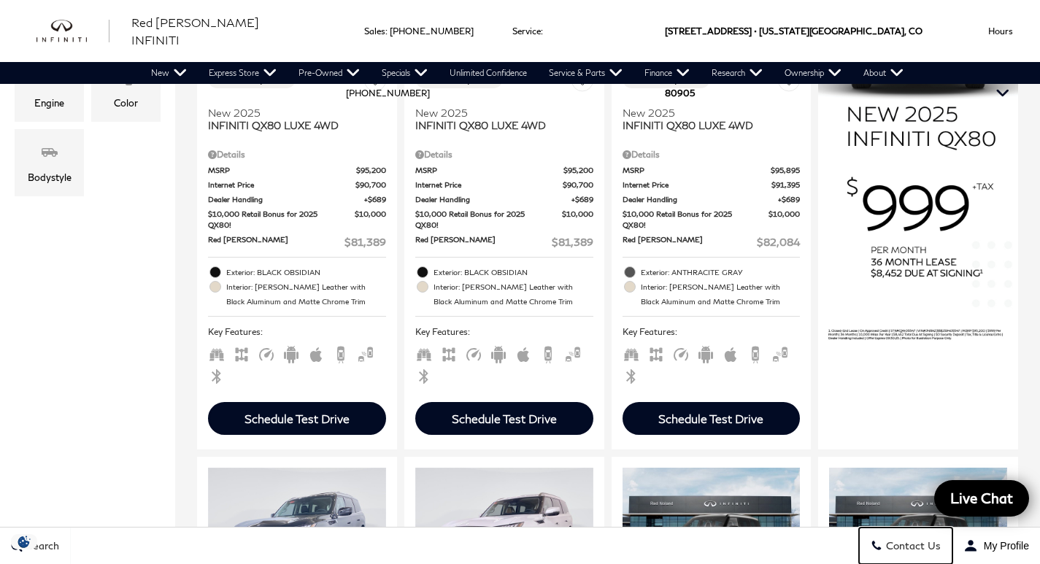
click at [917, 542] on span "Contact Us" at bounding box center [911, 546] width 58 height 12
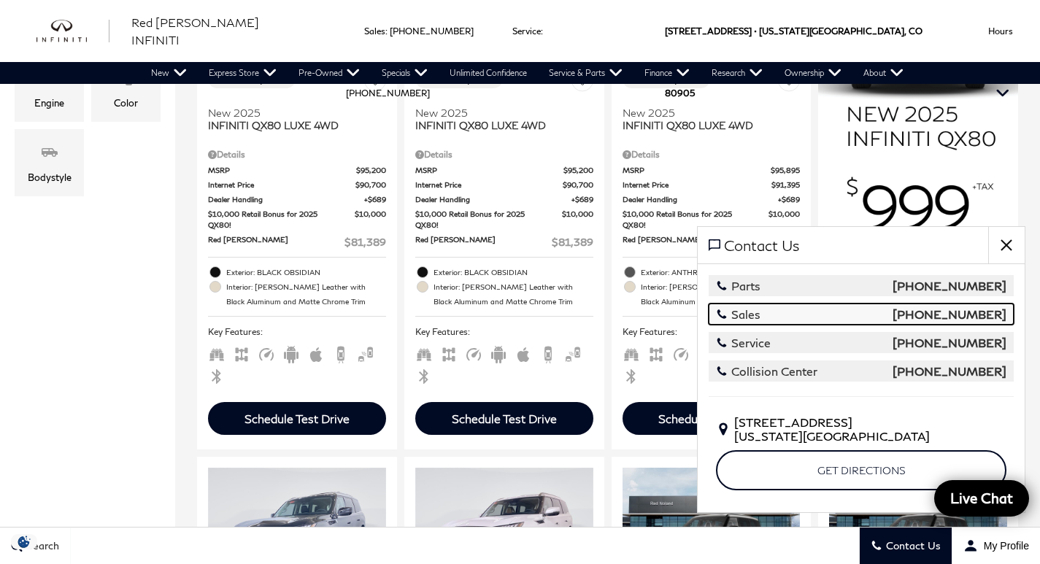
click at [751, 309] on span "Sales" at bounding box center [738, 314] width 45 height 14
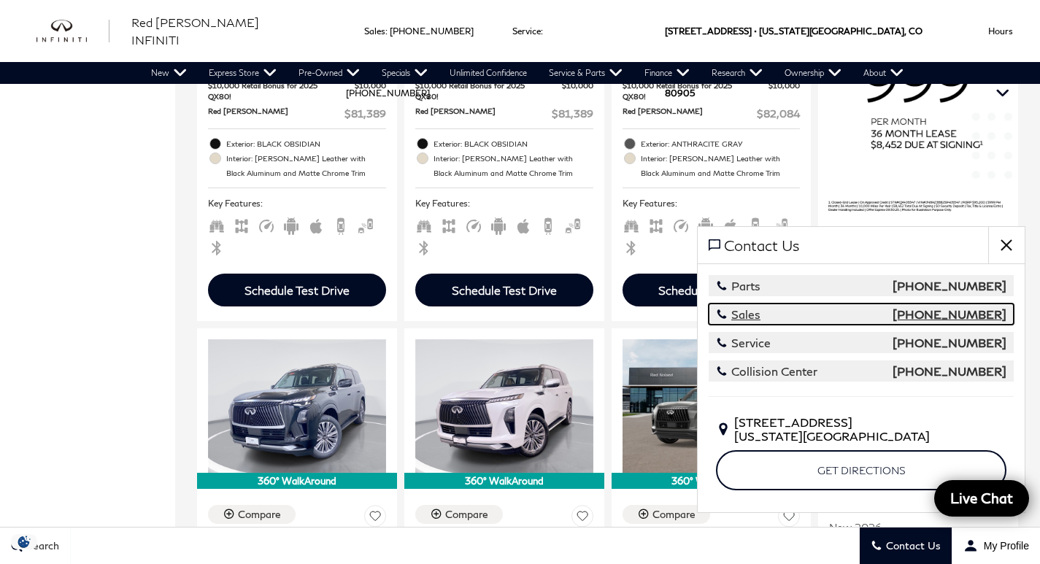
scroll to position [734, 0]
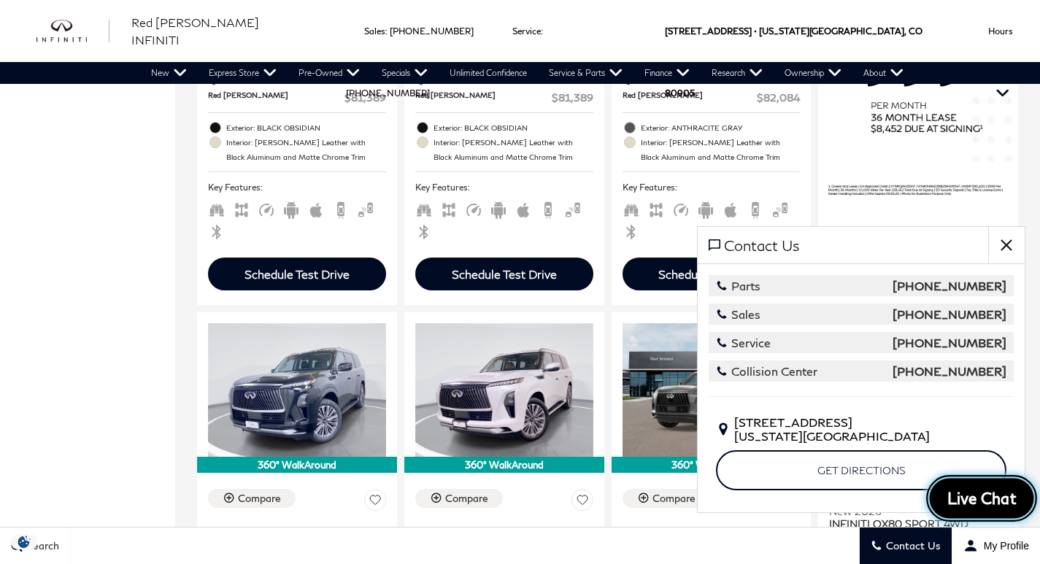
click at [979, 493] on span "Live Chat" at bounding box center [981, 498] width 85 height 20
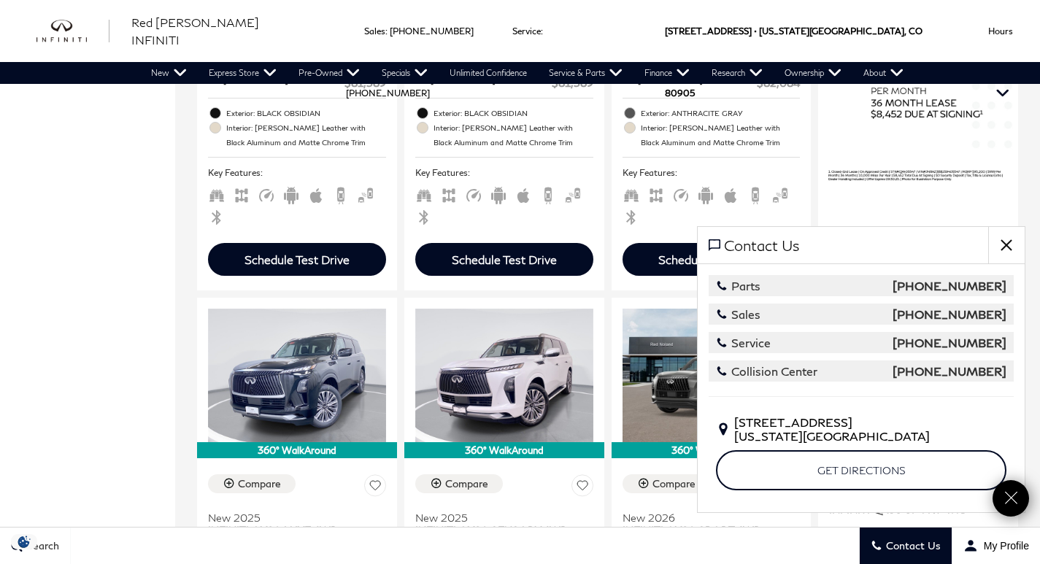
scroll to position [751, 0]
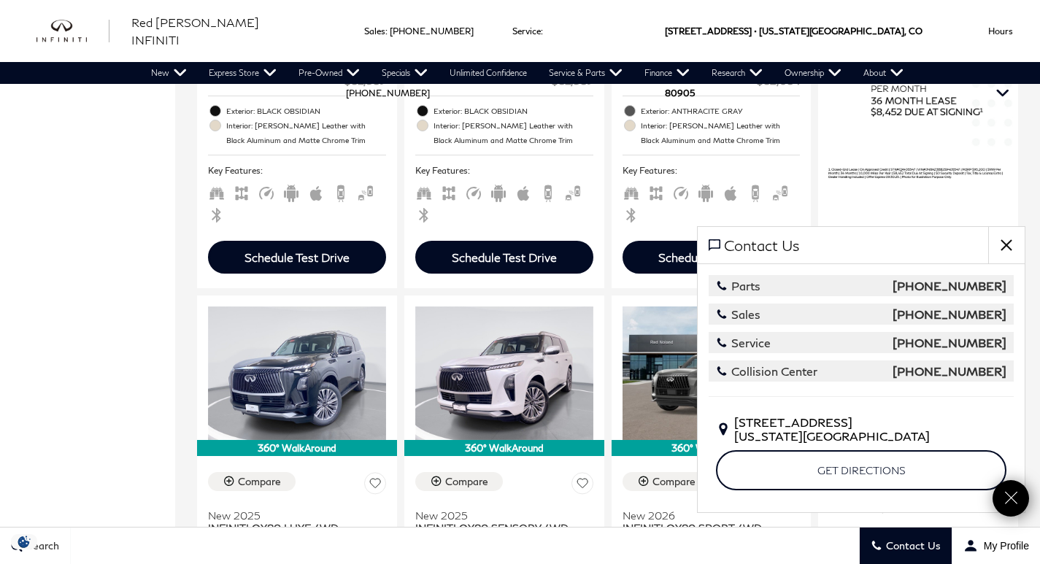
click at [396, 28] on div "Sales : Call sales Phone Number 719-215-8318 Service : Call service Phone Numbe…" at bounding box center [520, 31] width 1040 height 62
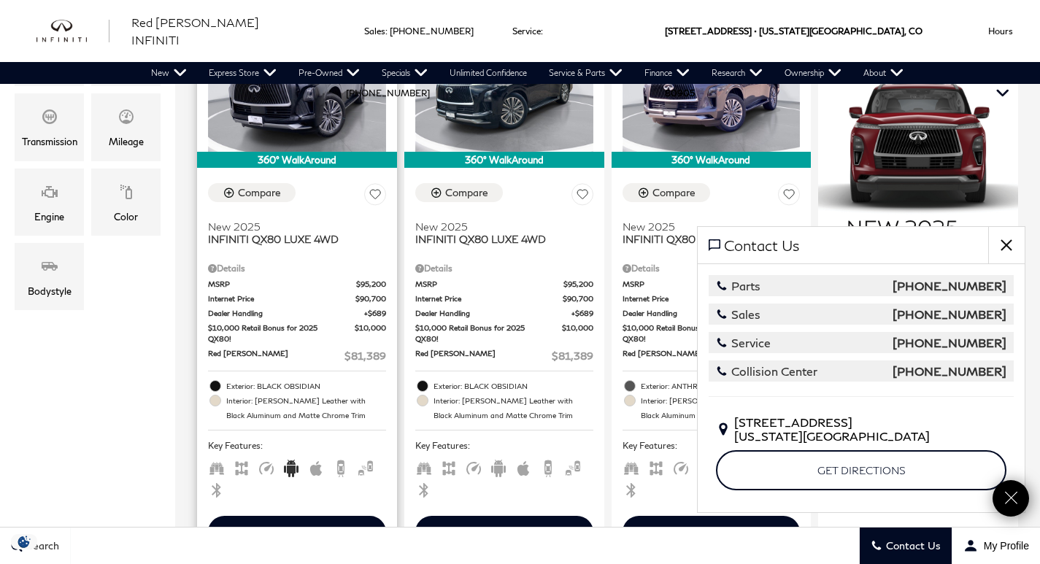
scroll to position [463, 0]
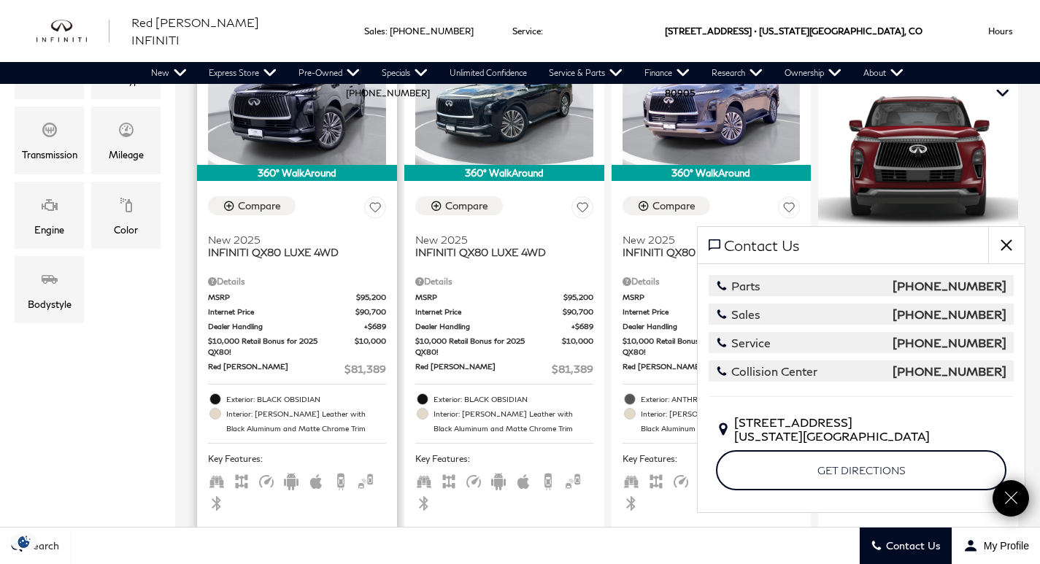
click at [295, 539] on div "Schedule Test Drive" at bounding box center [296, 546] width 105 height 14
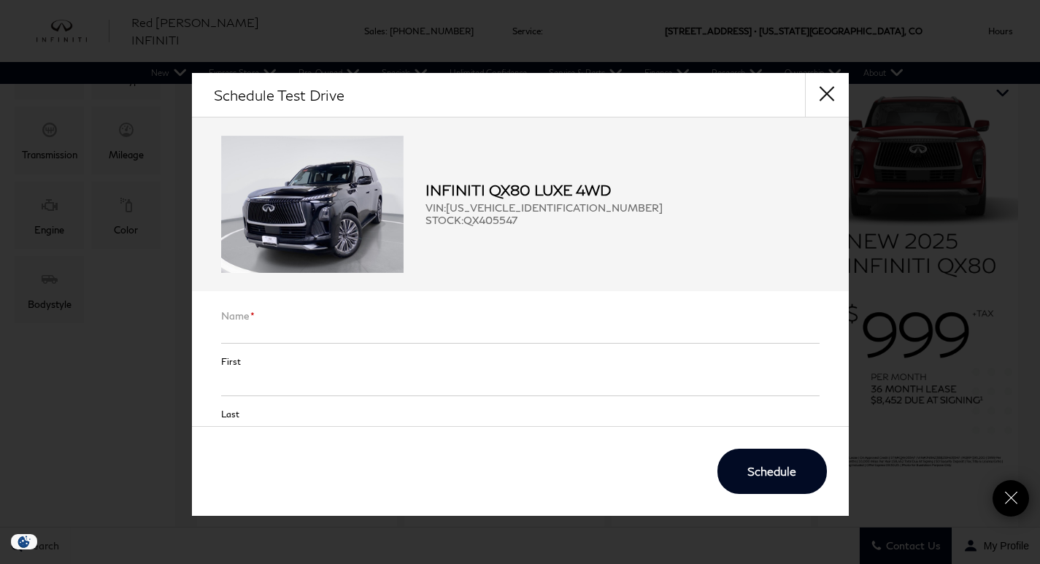
click at [352, 317] on li "Name * First Last" at bounding box center [520, 367] width 598 height 117
click at [258, 332] on input "Name *" at bounding box center [520, 333] width 598 height 22
type input "Sean"
type input "Huggard"
type input "seanhuggard@gmail.com"
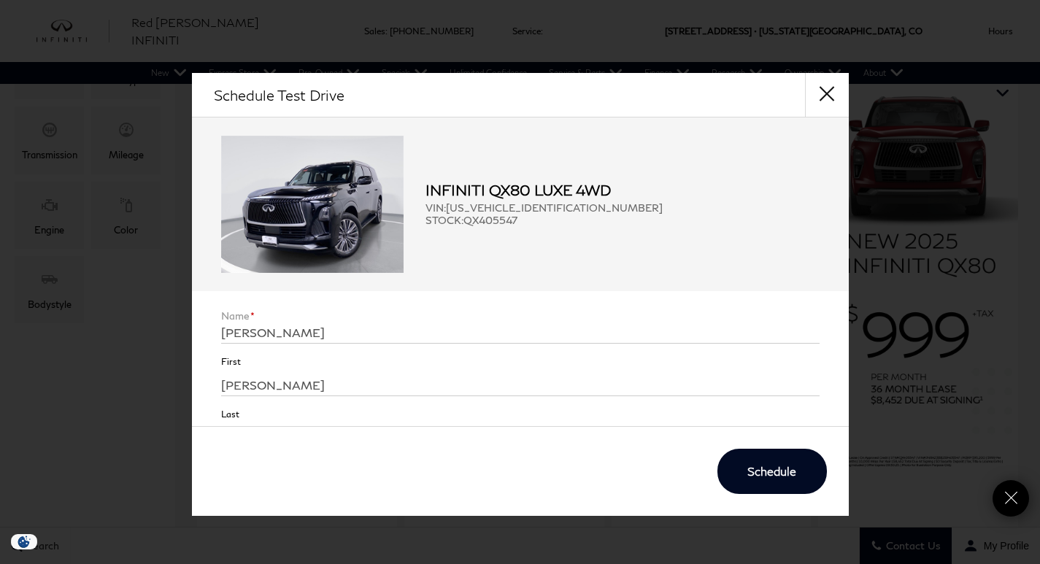
type input "3039298028"
type input "80108-9478"
type input "(303) 929-8028"
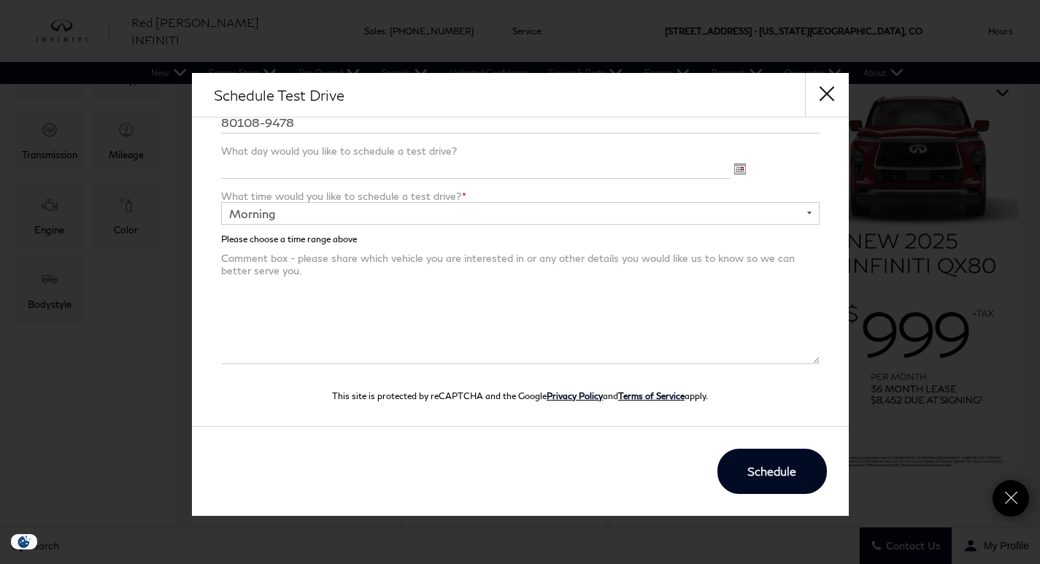
scroll to position [420, 0]
click at [295, 212] on select "Morning Afternoon Evening" at bounding box center [520, 212] width 598 height 23
click at [221, 201] on select "Morning Afternoon Evening" at bounding box center [520, 212] width 598 height 23
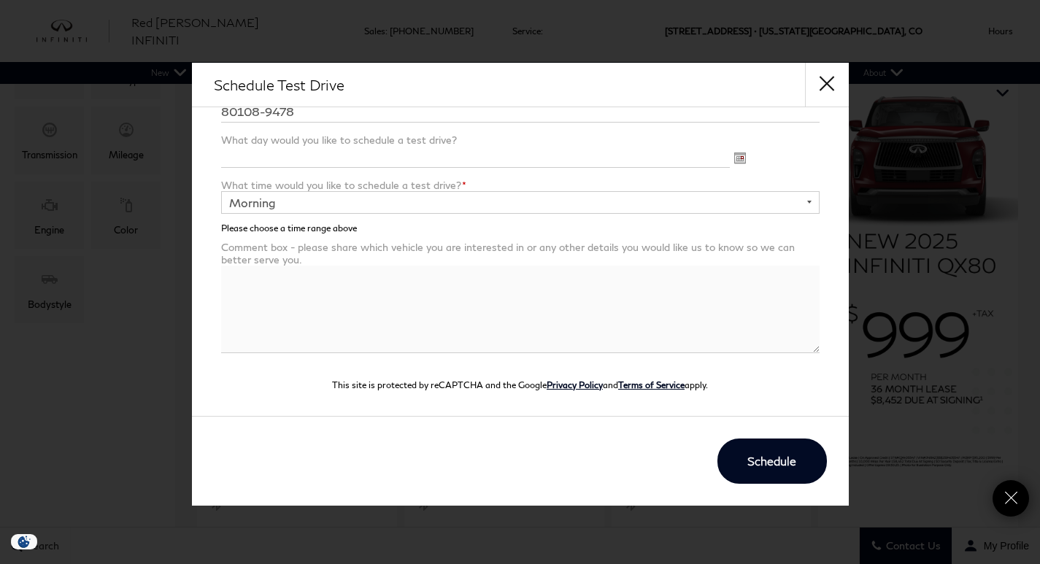
click at [356, 288] on textarea "Comment box - please share which vehicle you are interested in or any other det…" at bounding box center [520, 310] width 598 height 88
click at [1003, 503] on icon "Close" at bounding box center [1011, 498] width 20 height 20
click at [308, 282] on textarea "Id like" at bounding box center [520, 310] width 598 height 88
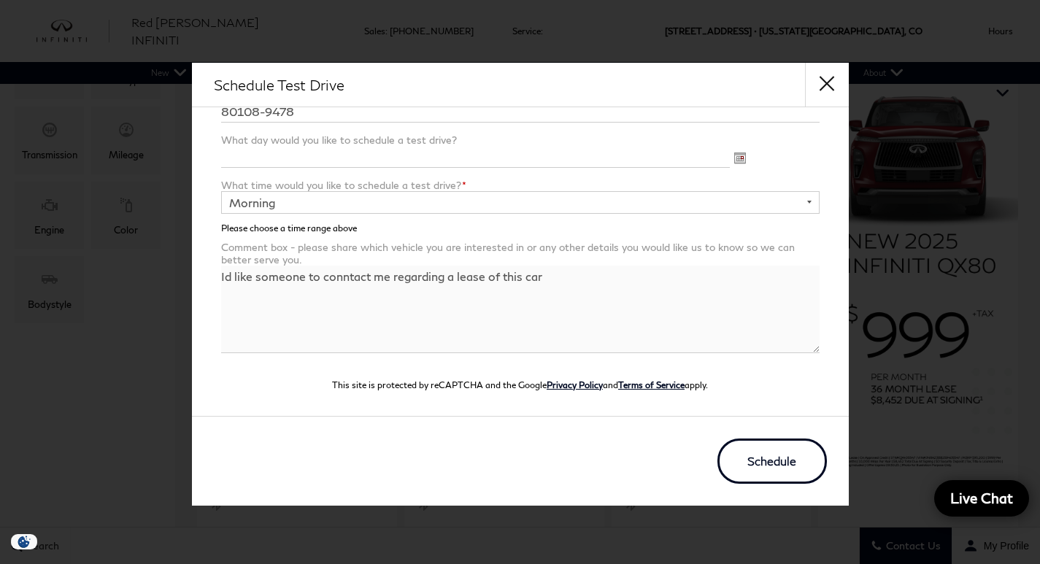
type textarea "Id like someone to conntact me regarding a lease of this car"
click at [749, 466] on button "Schedule" at bounding box center [771, 461] width 109 height 45
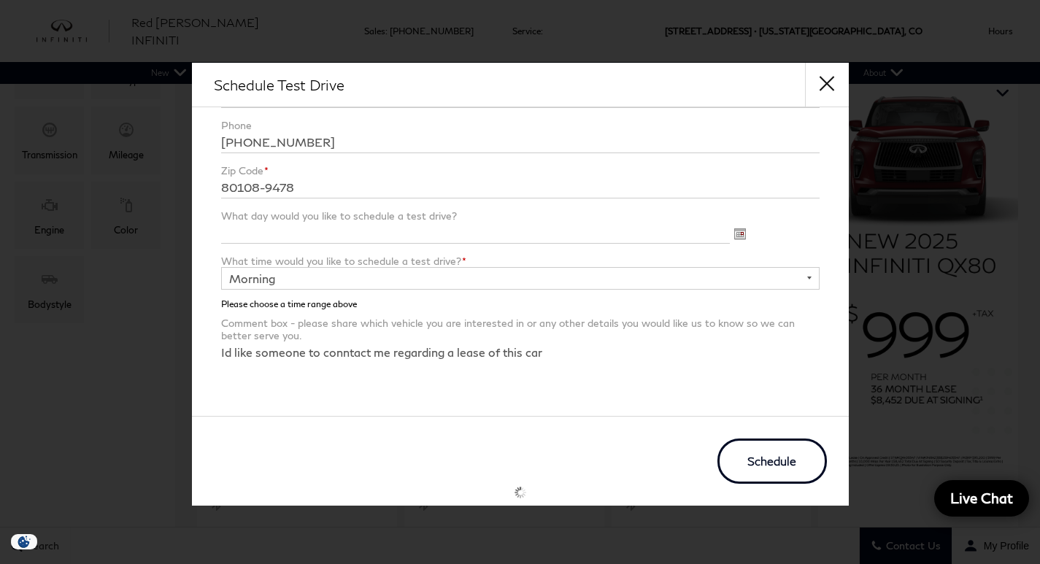
scroll to position [339, 0]
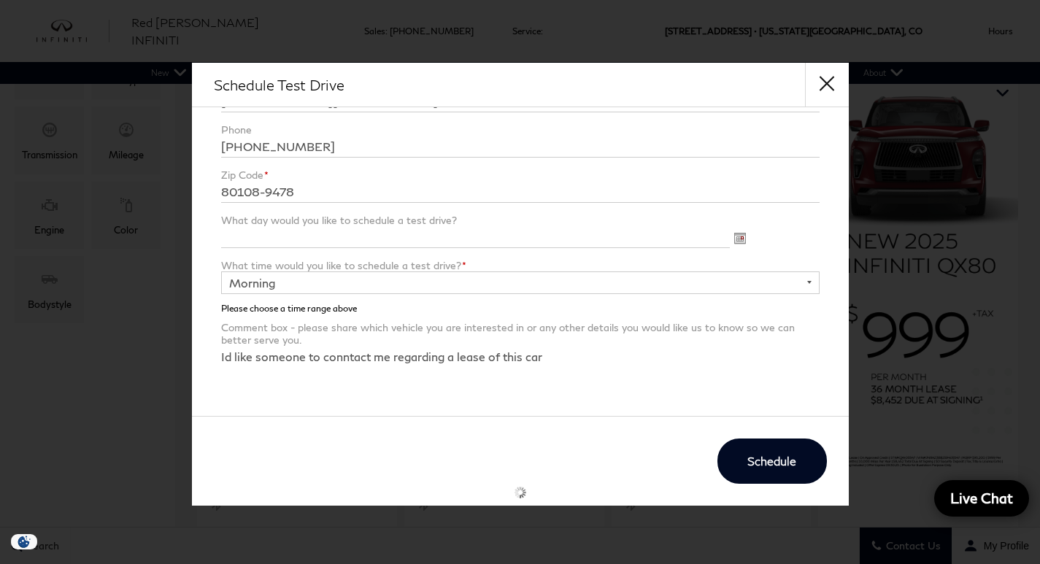
click at [746, 240] on div at bounding box center [520, 242] width 598 height 33
click at [740, 239] on img at bounding box center [739, 239] width 12 height 12
